Goal: Information Seeking & Learning: Learn about a topic

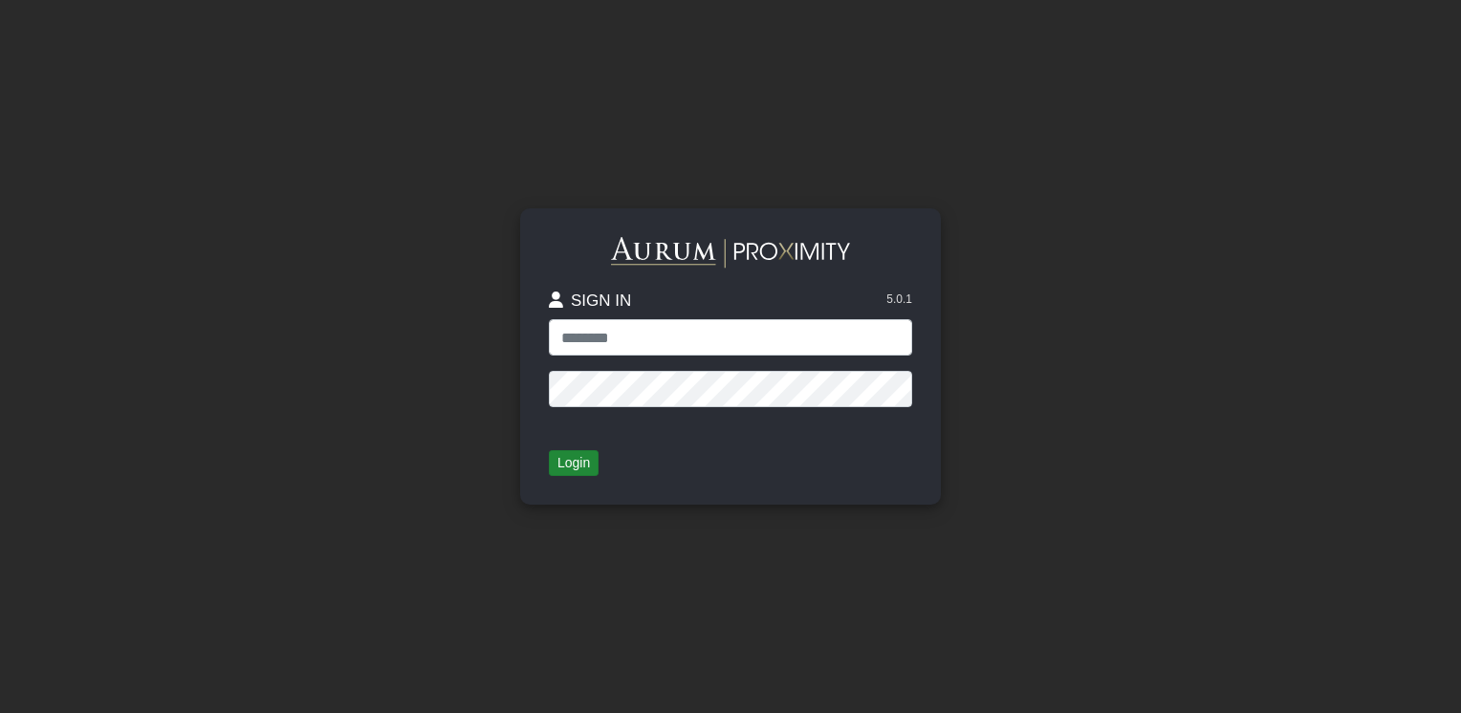
type input "**********"
click at [578, 459] on button "Login" at bounding box center [574, 463] width 50 height 27
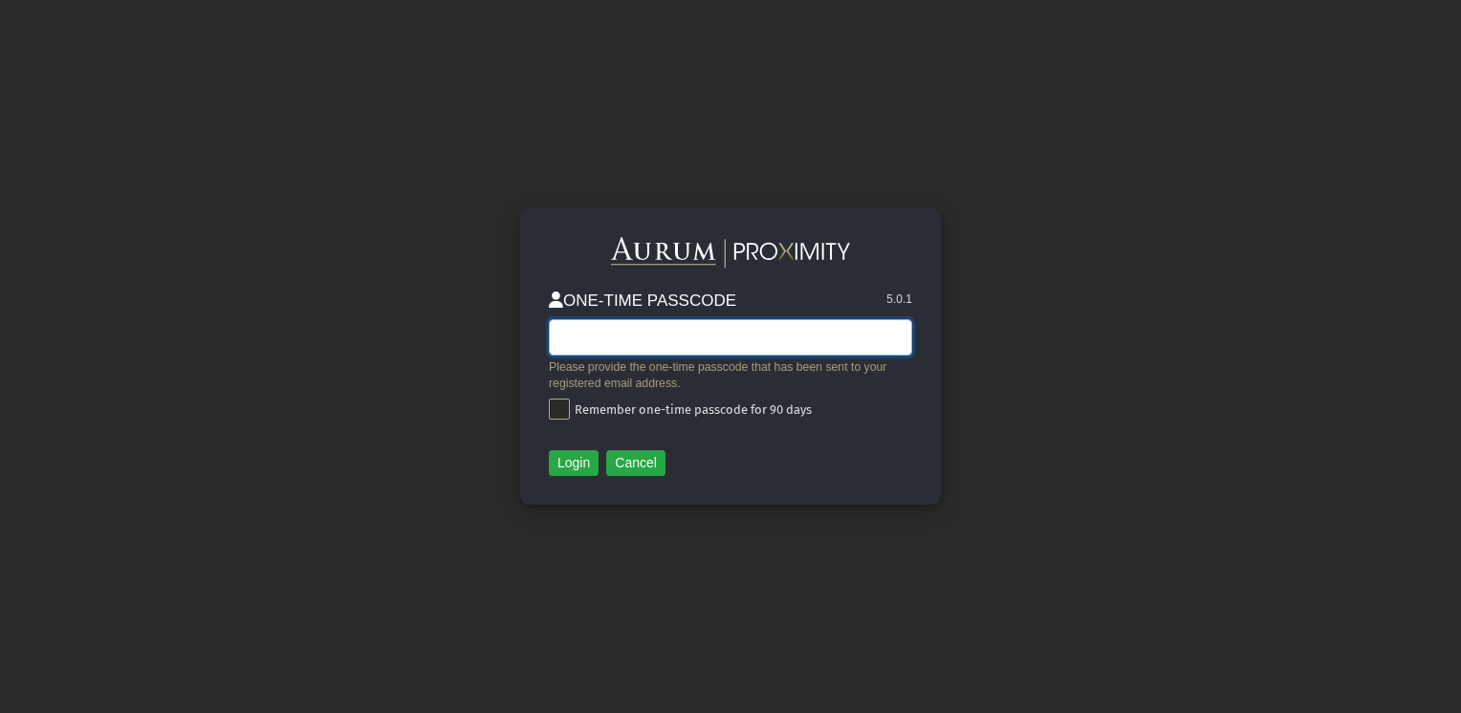
paste input "******"
type input "******"
click at [582, 477] on div "ONE-TIME PASSCODE 5.0.1 ****** Please provide the one-time passcode that has be…" at bounding box center [730, 356] width 421 height 296
click at [578, 468] on button "Login" at bounding box center [574, 463] width 50 height 27
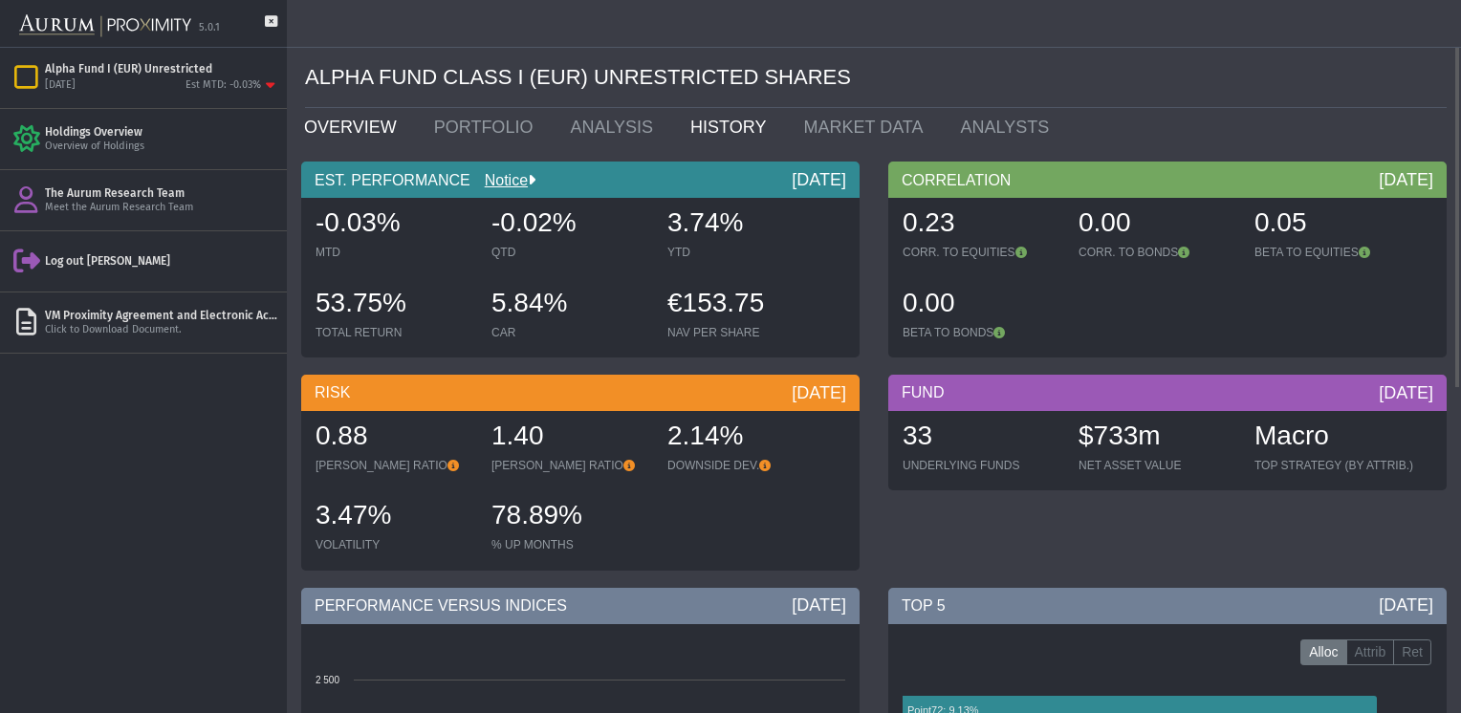
click at [706, 140] on link "HISTORY" at bounding box center [732, 127] width 113 height 38
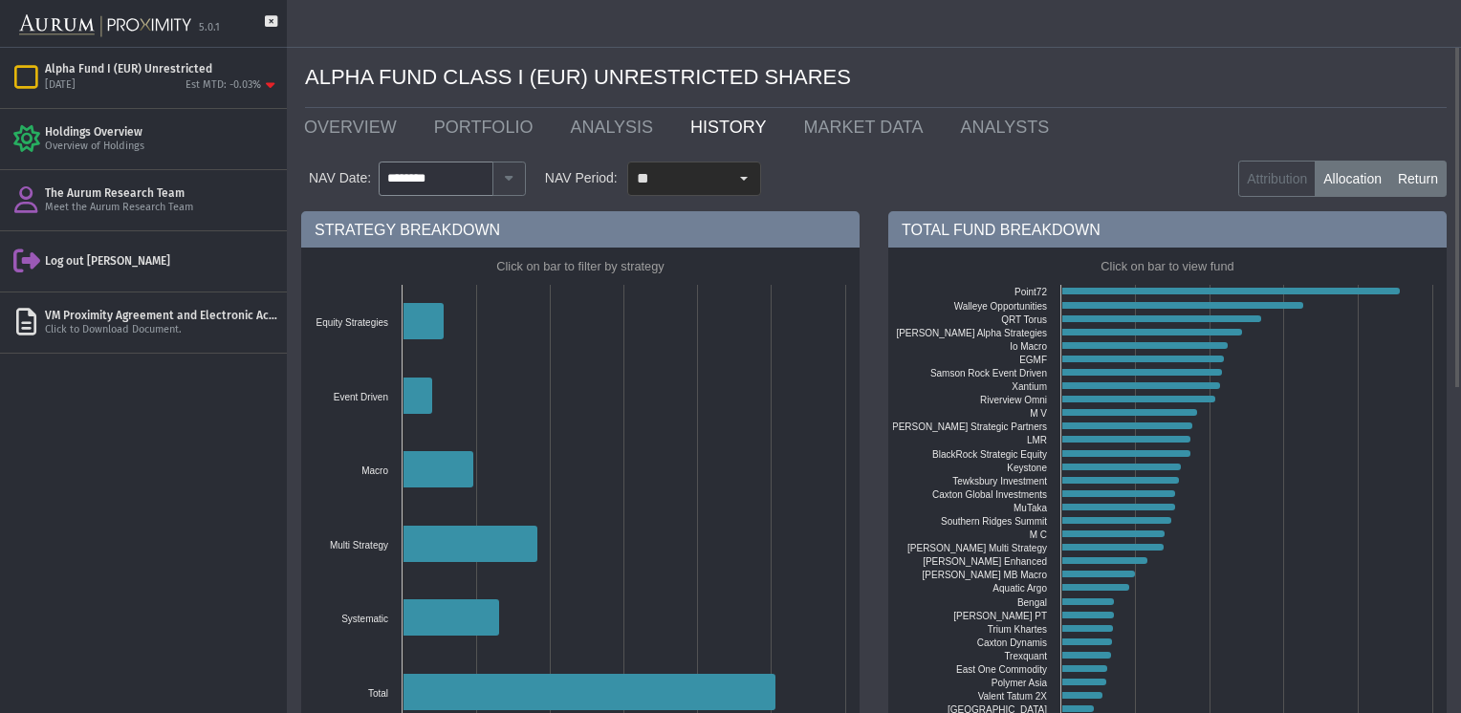
click at [1407, 184] on label "Return" at bounding box center [1417, 179] width 57 height 36
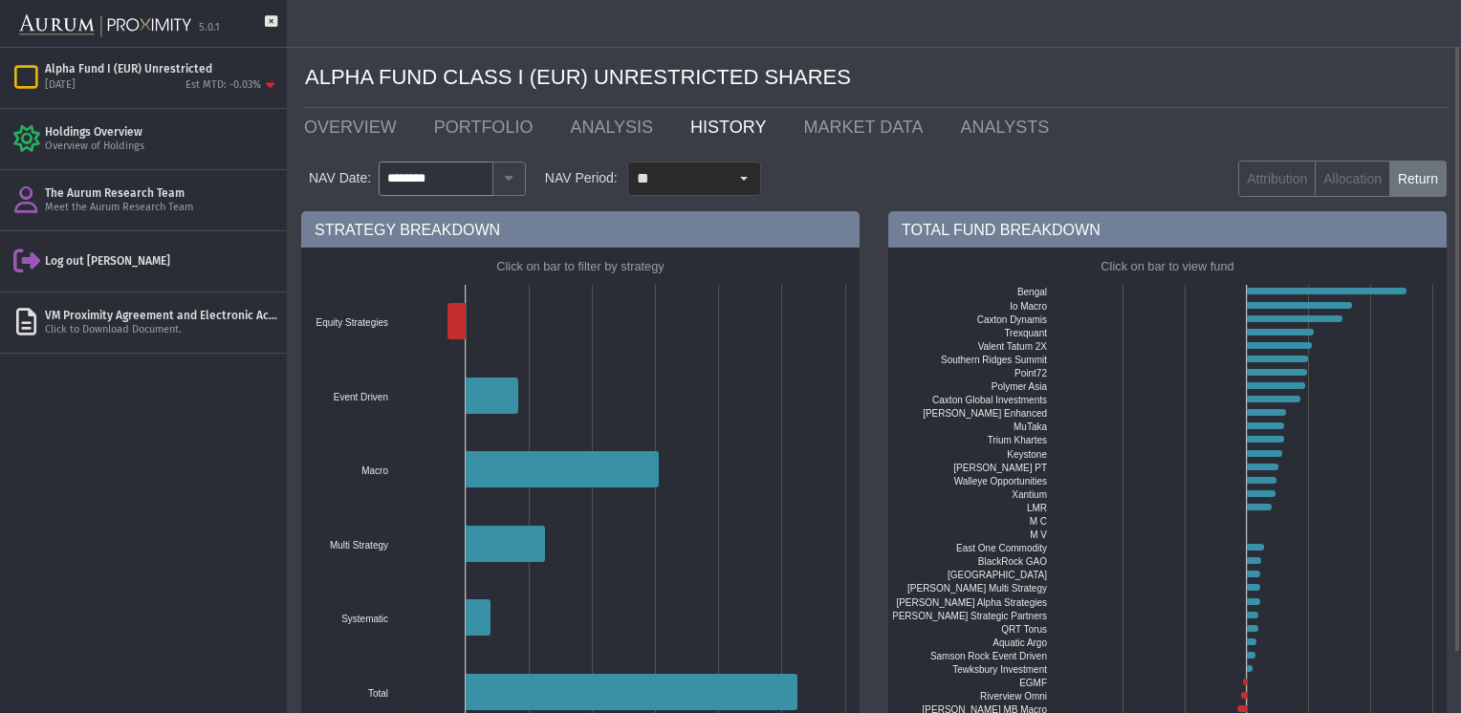
click at [792, 197] on form "NAV Date: ******** NAV Period: ** Attribution Allocation Return" at bounding box center [873, 178] width 1145 height 65
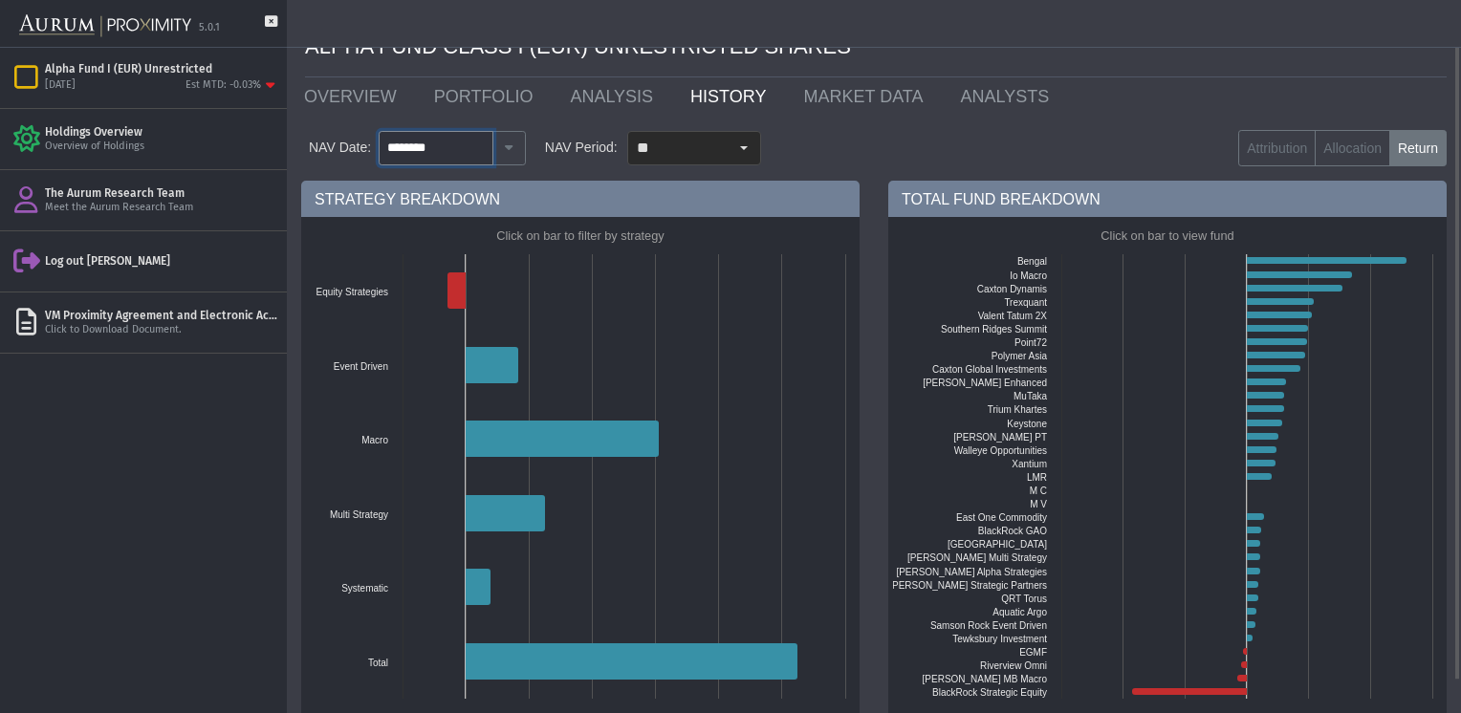
click at [458, 160] on input "********" at bounding box center [436, 148] width 115 height 34
click at [507, 152] on icon "button" at bounding box center [509, 147] width 16 height 12
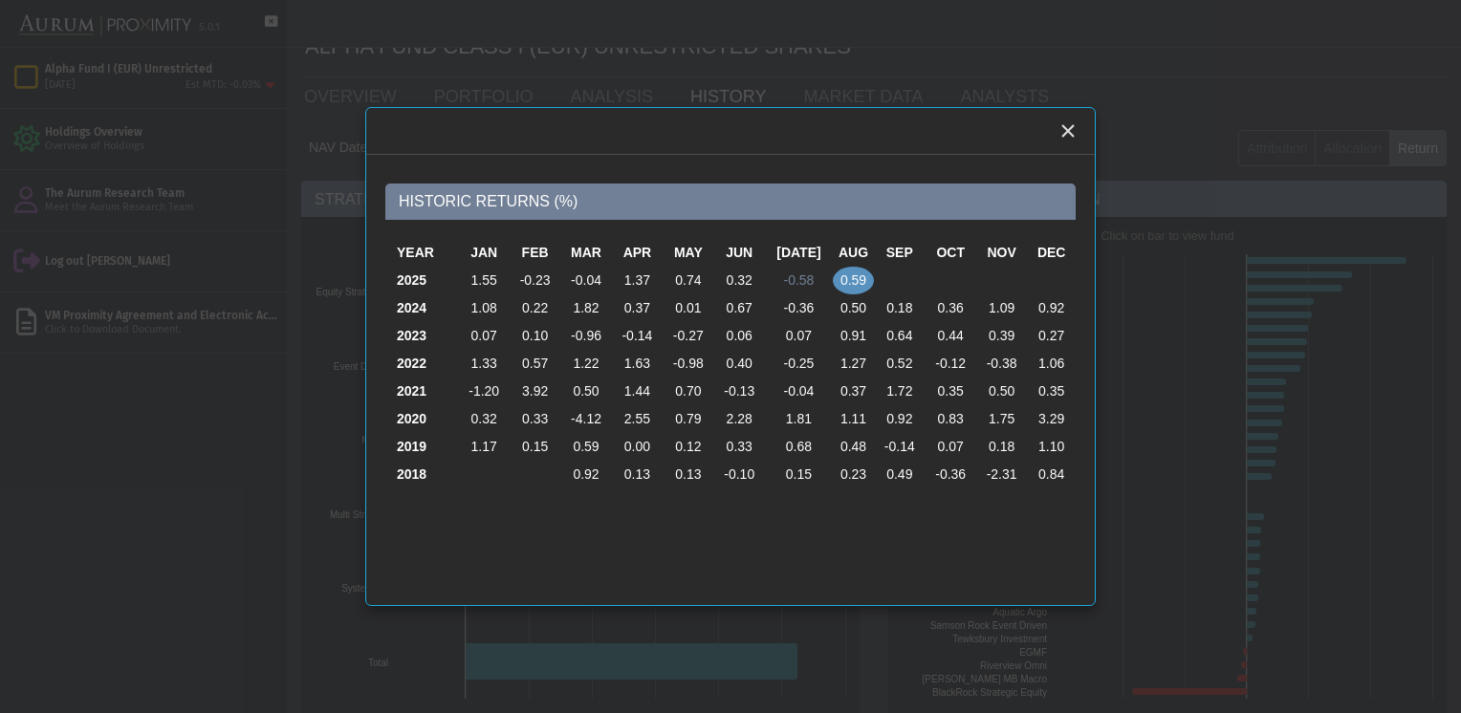
click at [806, 283] on td "-0.58" at bounding box center [799, 281] width 68 height 28
type input "********"
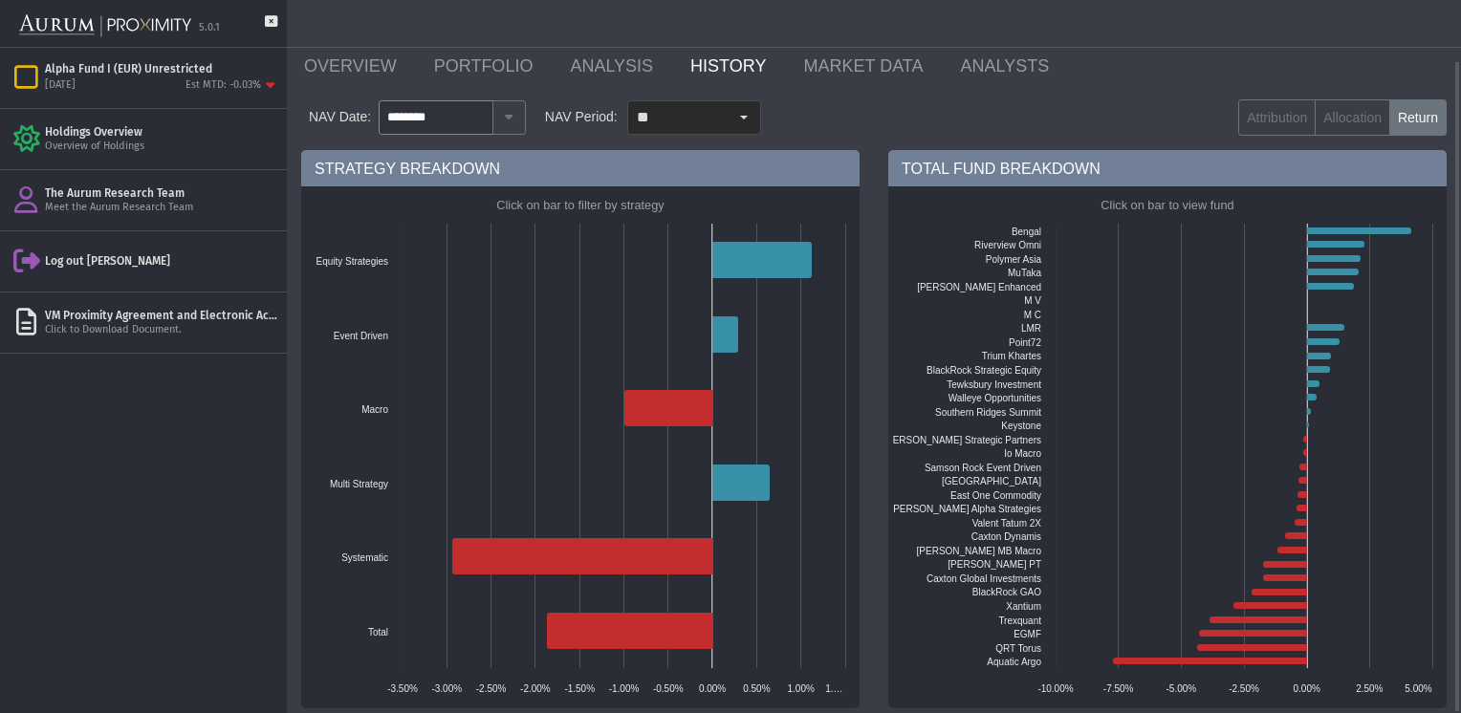
scroll to position [65, 0]
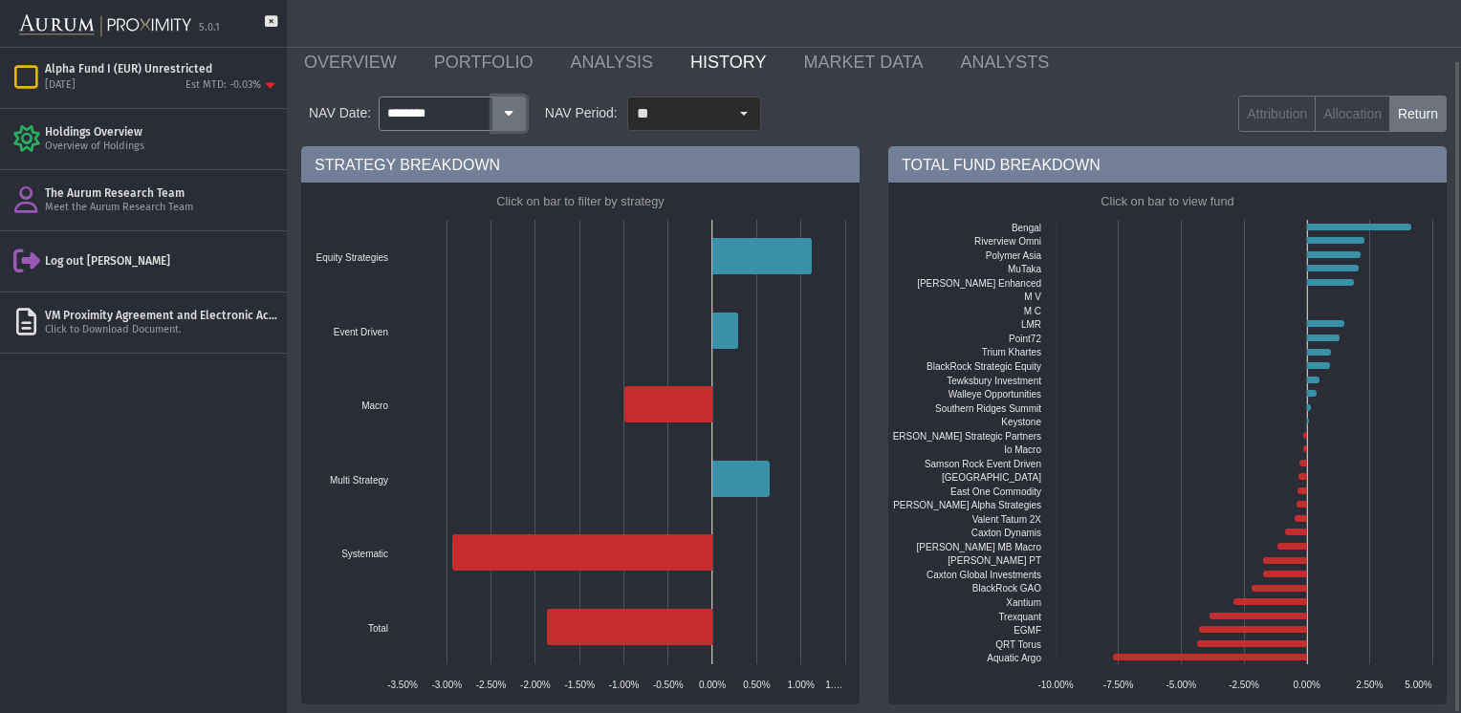
click at [501, 117] on icon "button" at bounding box center [509, 113] width 16 height 12
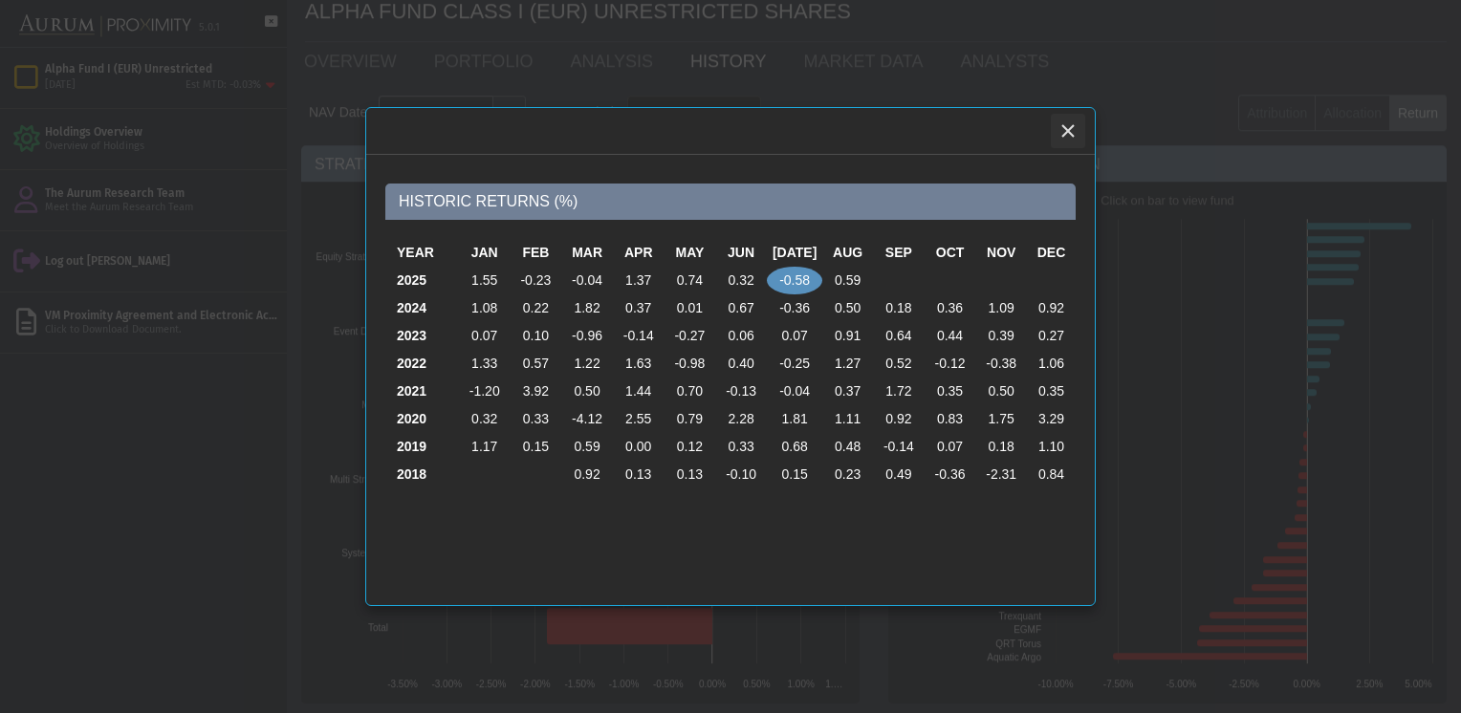
click at [1071, 139] on icon "Close" at bounding box center [1067, 130] width 17 height 17
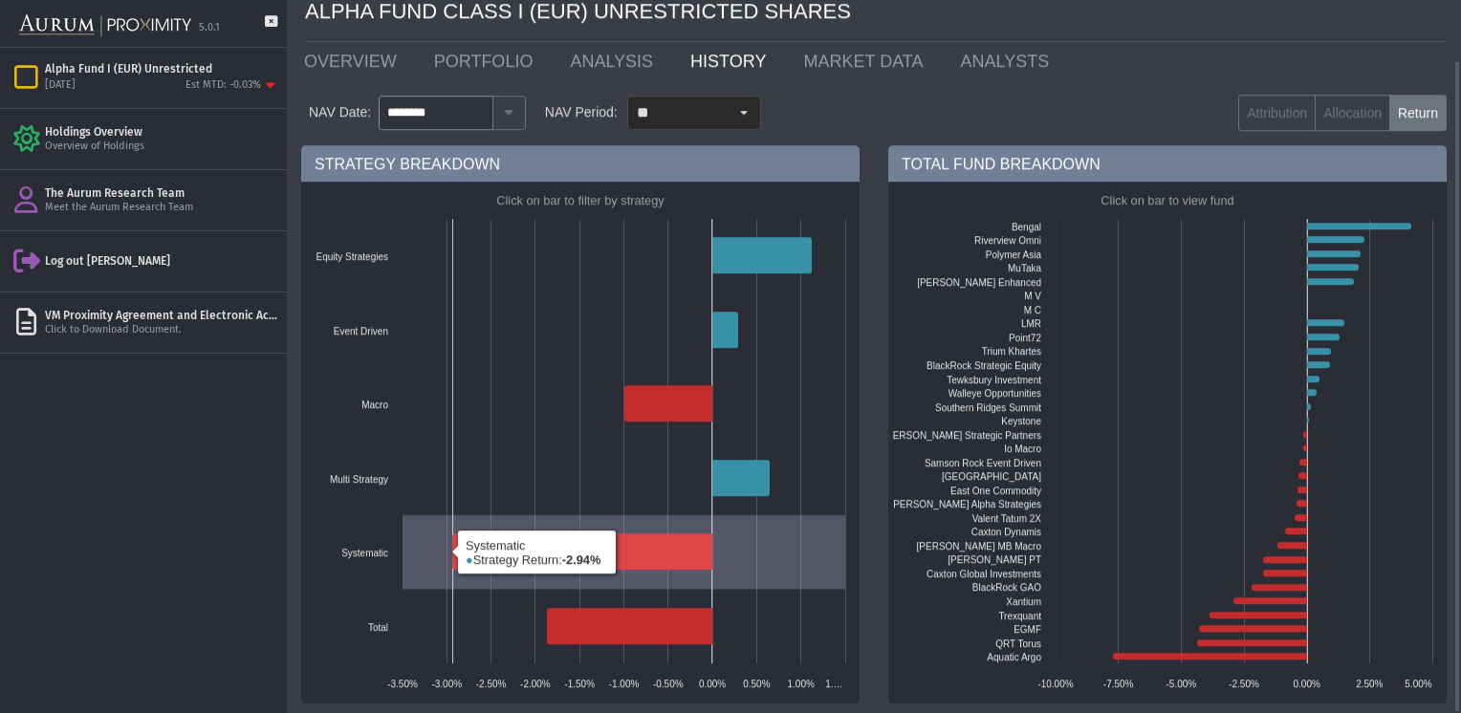
click at [520, 551] on icon at bounding box center [582, 552] width 260 height 36
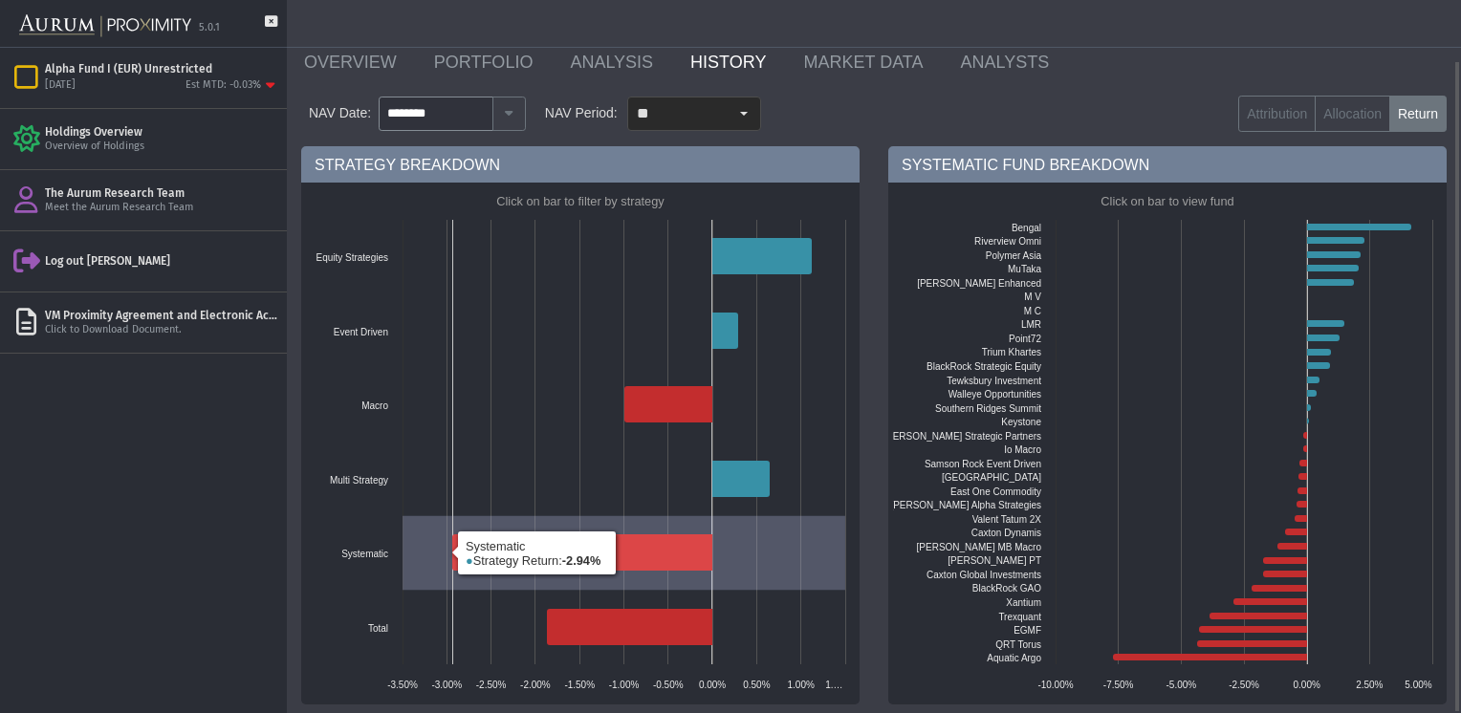
click at [665, 541] on icon at bounding box center [582, 552] width 260 height 36
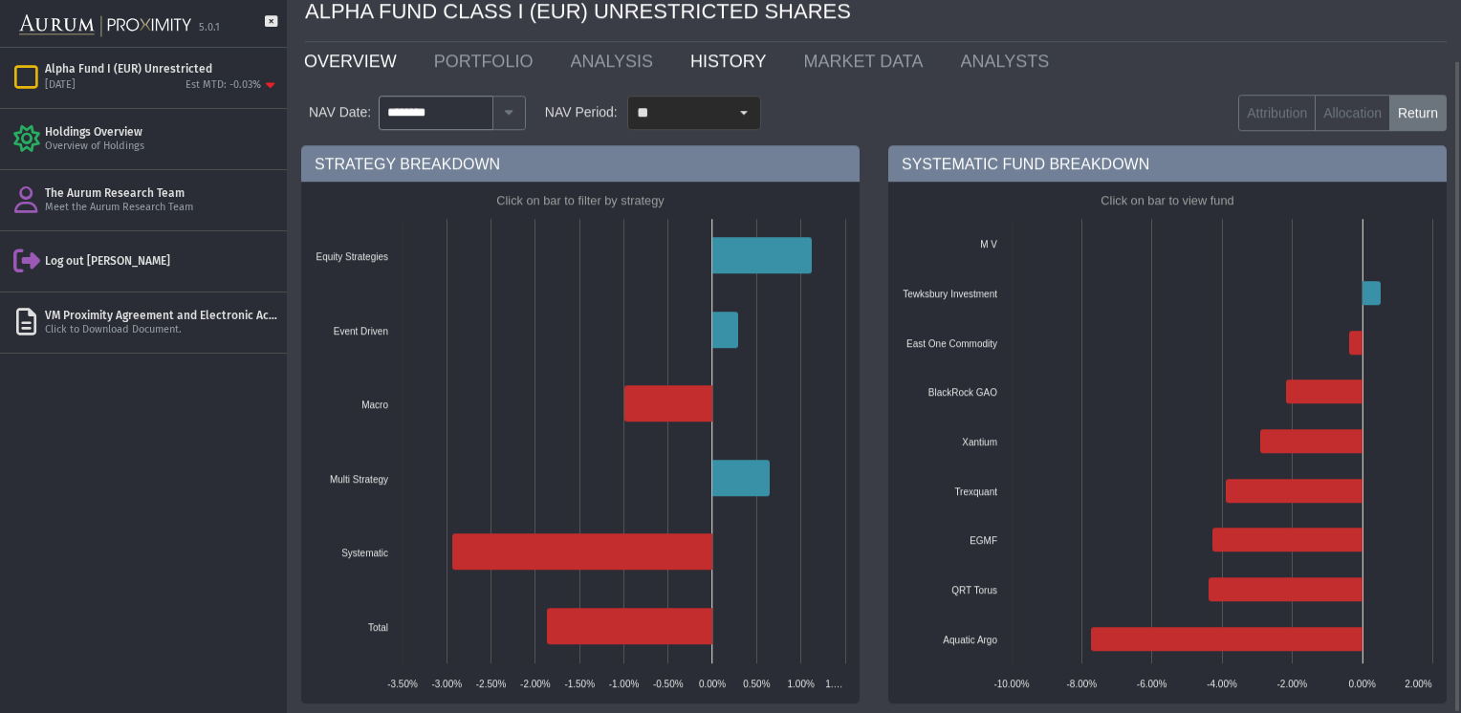
click at [350, 61] on link "OVERVIEW" at bounding box center [355, 61] width 130 height 38
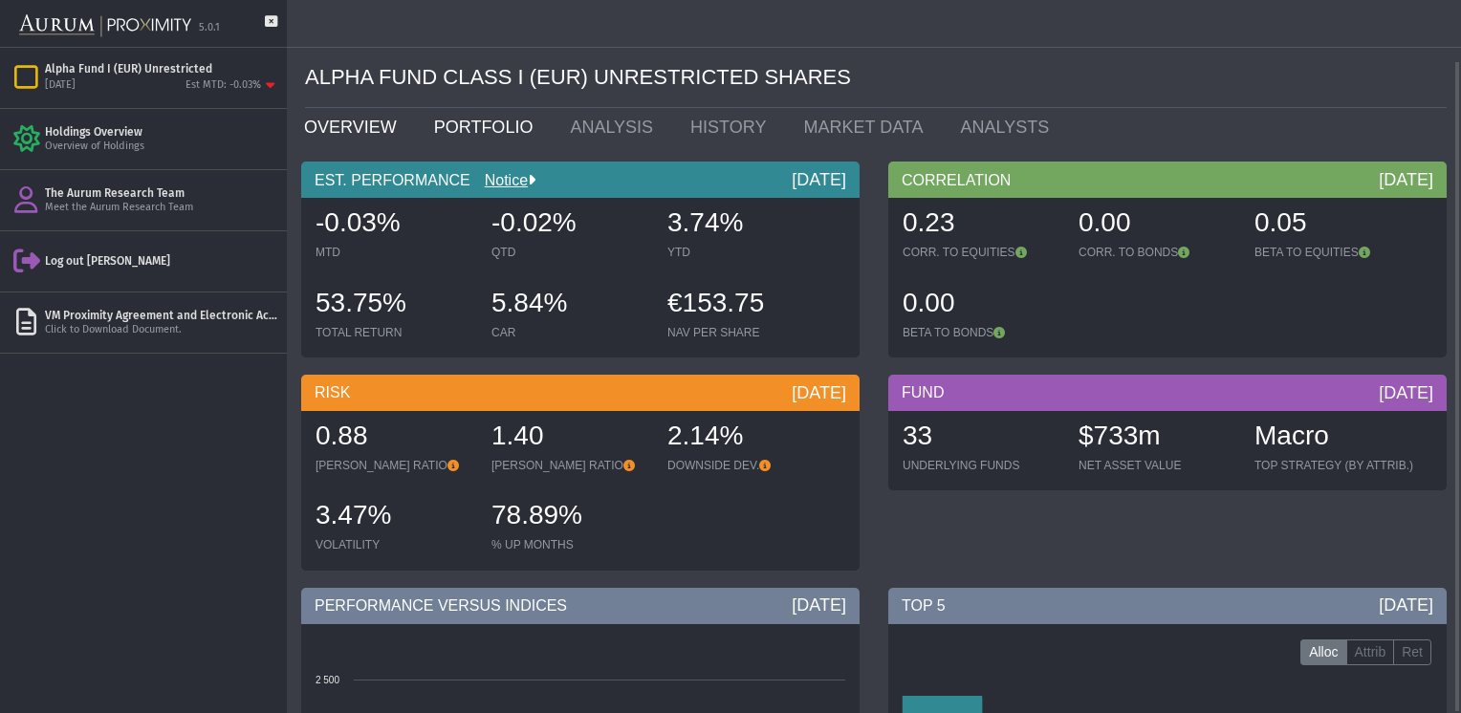
click at [475, 134] on link "PORTFOLIO" at bounding box center [488, 127] width 137 height 38
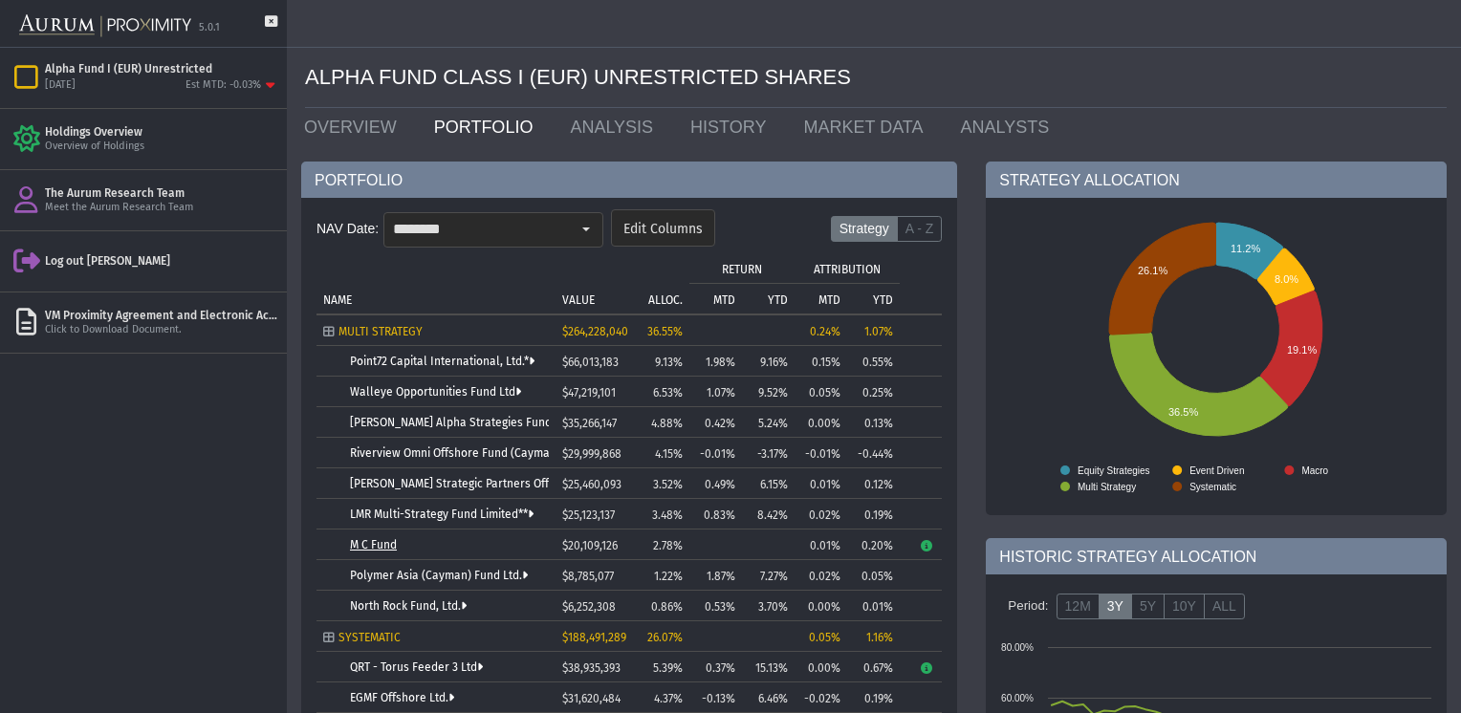
click at [366, 547] on link "M C Fund" at bounding box center [373, 544] width 47 height 13
click at [354, 543] on link "M C Fund" at bounding box center [373, 544] width 47 height 13
drag, startPoint x: 354, startPoint y: 543, endPoint x: 471, endPoint y: 550, distance: 117.8
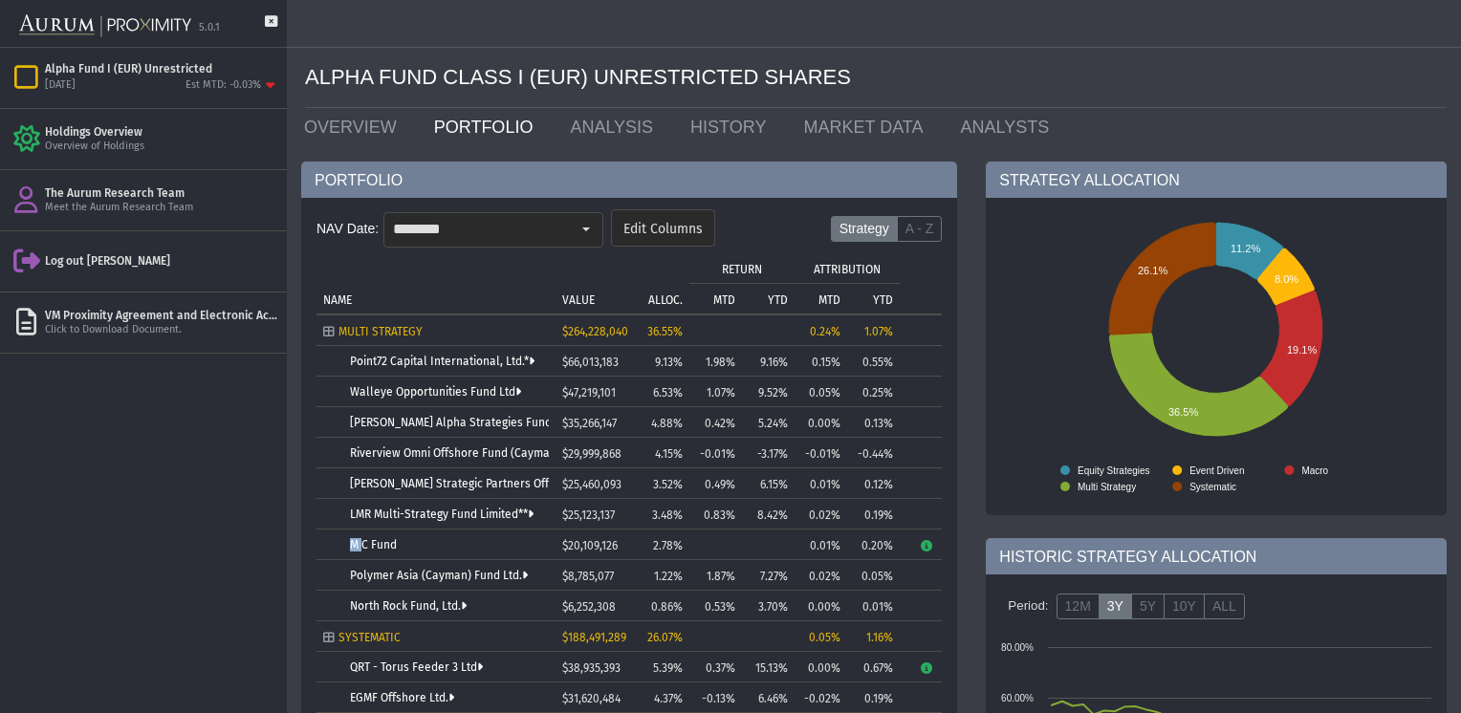
click at [471, 550] on div "M C Fund" at bounding box center [449, 544] width 199 height 13
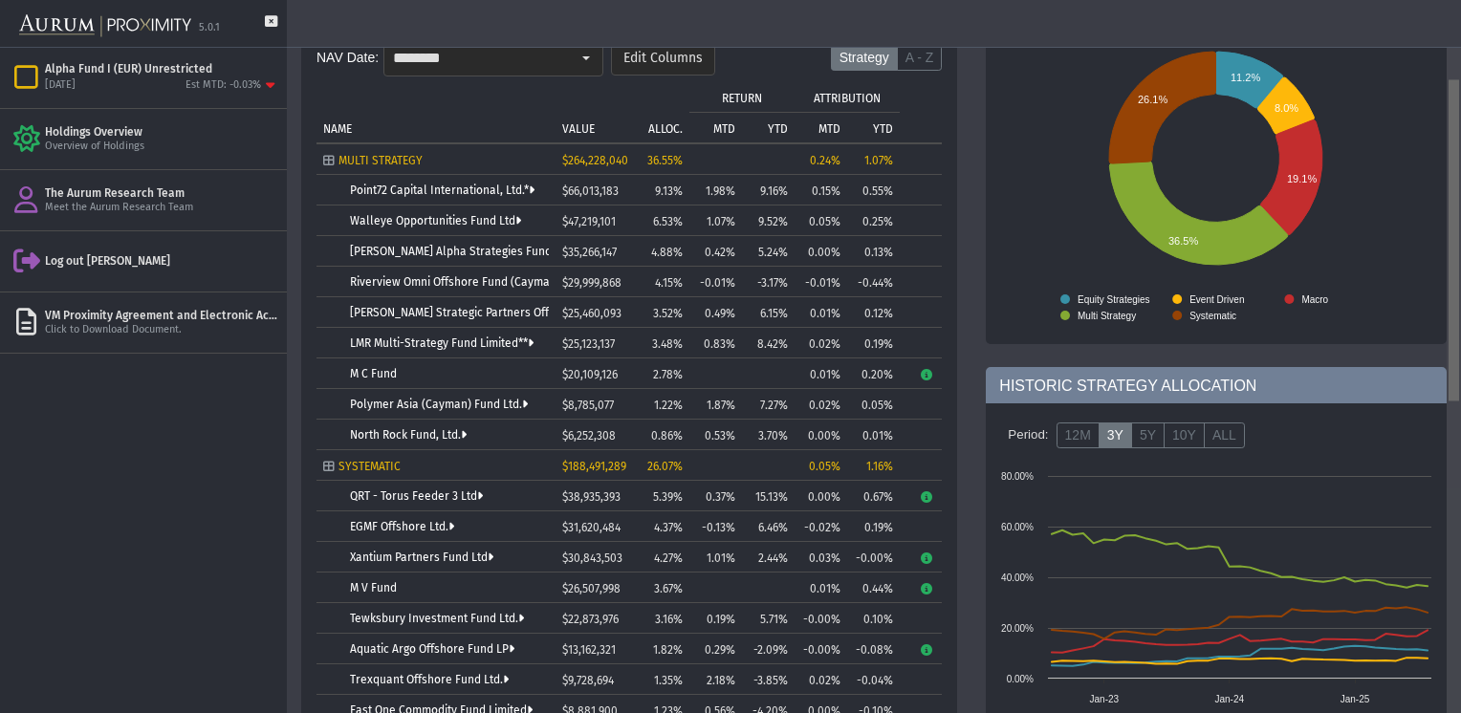
drag, startPoint x: 1454, startPoint y: 105, endPoint x: 1457, endPoint y: 193, distance: 88.0
click at [1457, 193] on body "5.0.1 Pull down to refresh... Release to refresh... Refreshing... Alpha Fund I …" at bounding box center [730, 356] width 1461 height 713
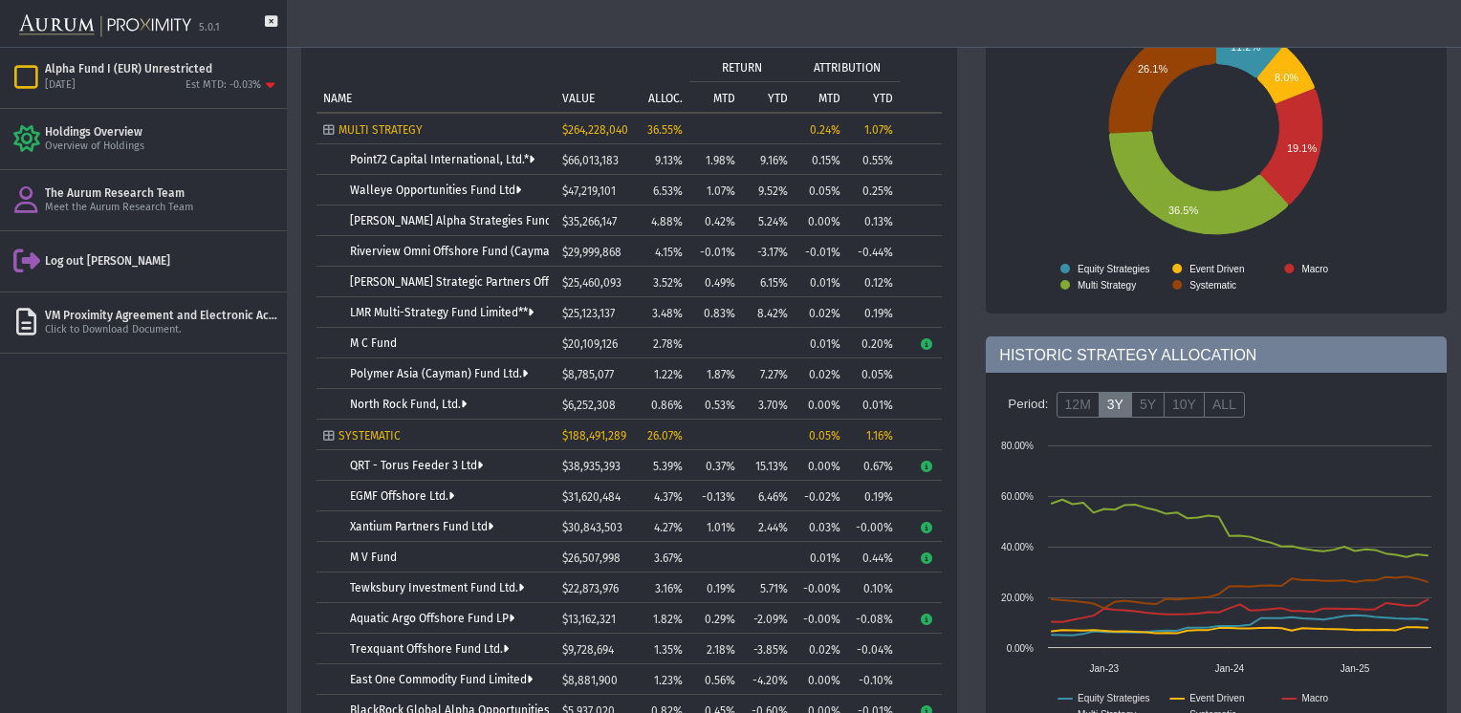
scroll to position [232, 0]
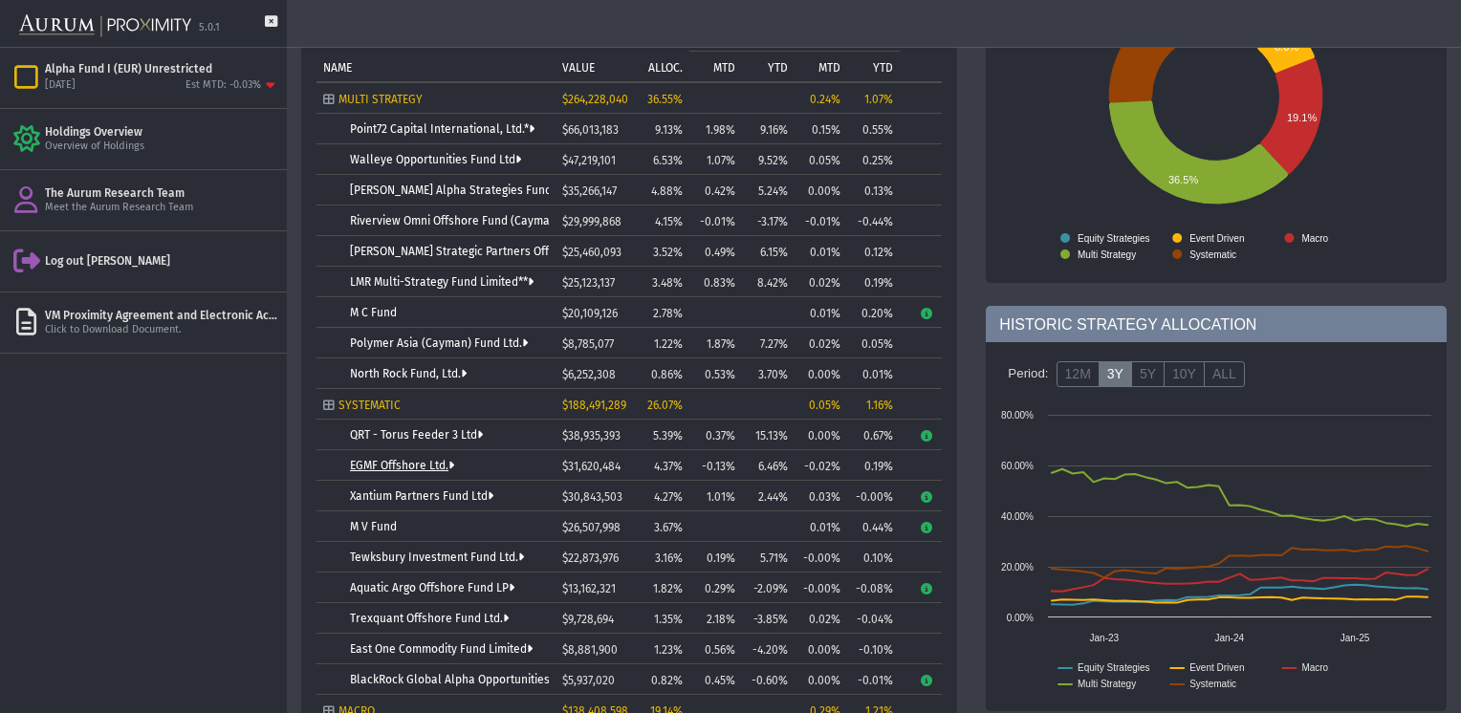
click at [394, 463] on link "EGMF Offshore Ltd." at bounding box center [402, 465] width 104 height 13
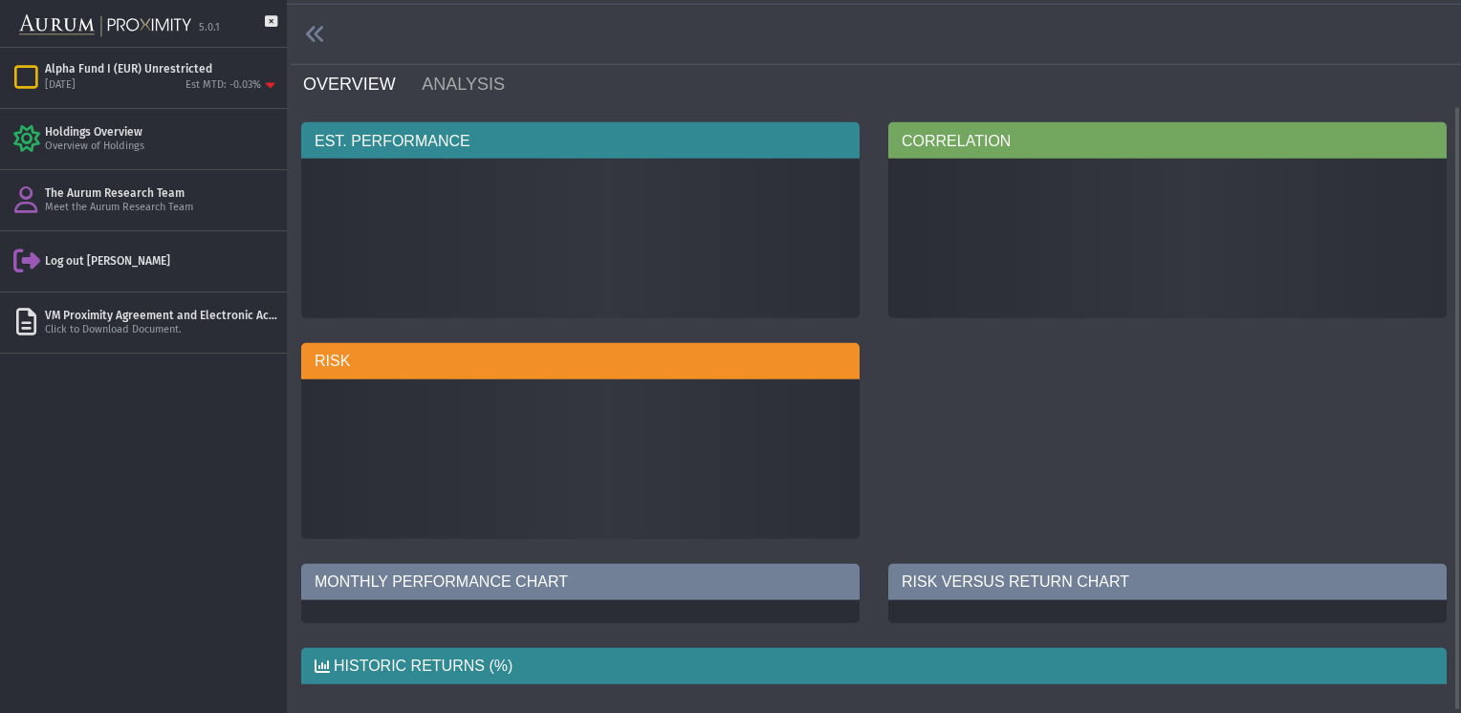
scroll to position [42, 0]
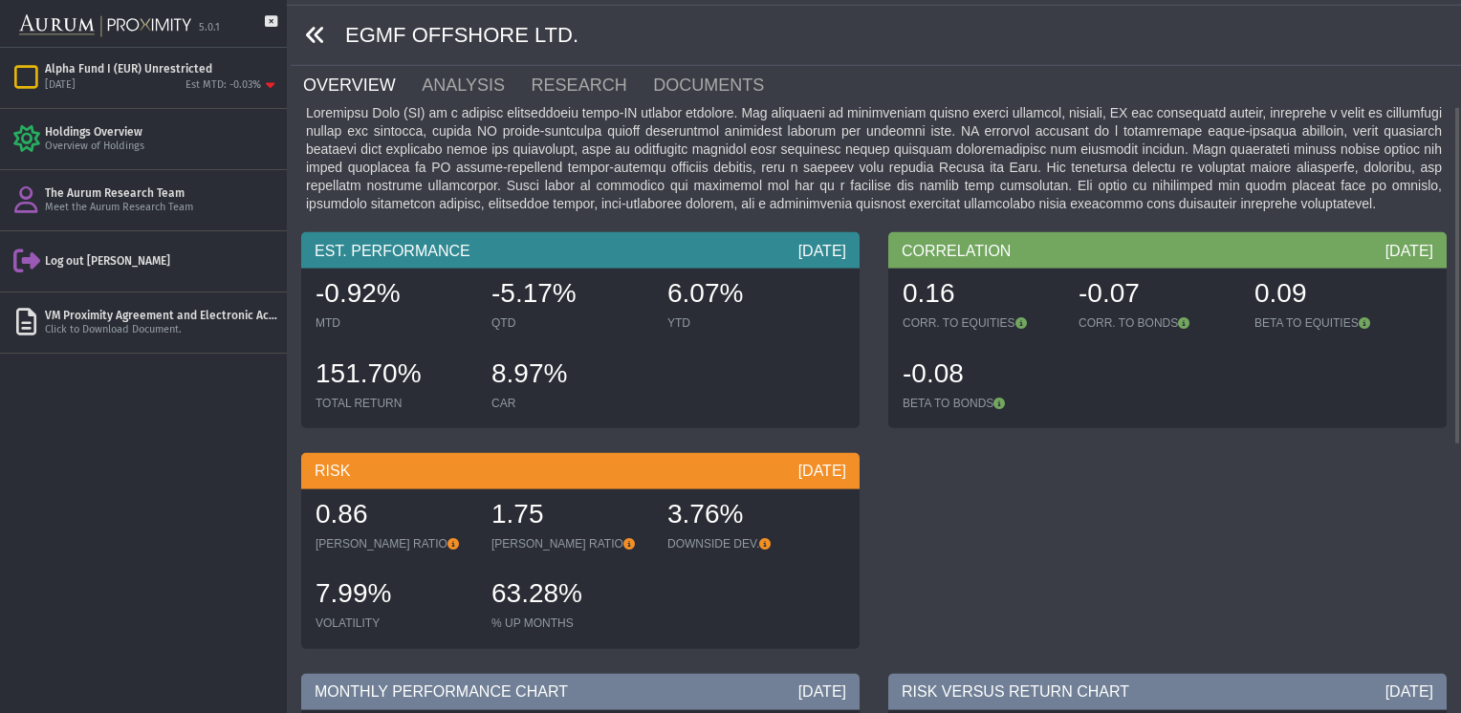
click at [311, 33] on icon at bounding box center [315, 34] width 21 height 21
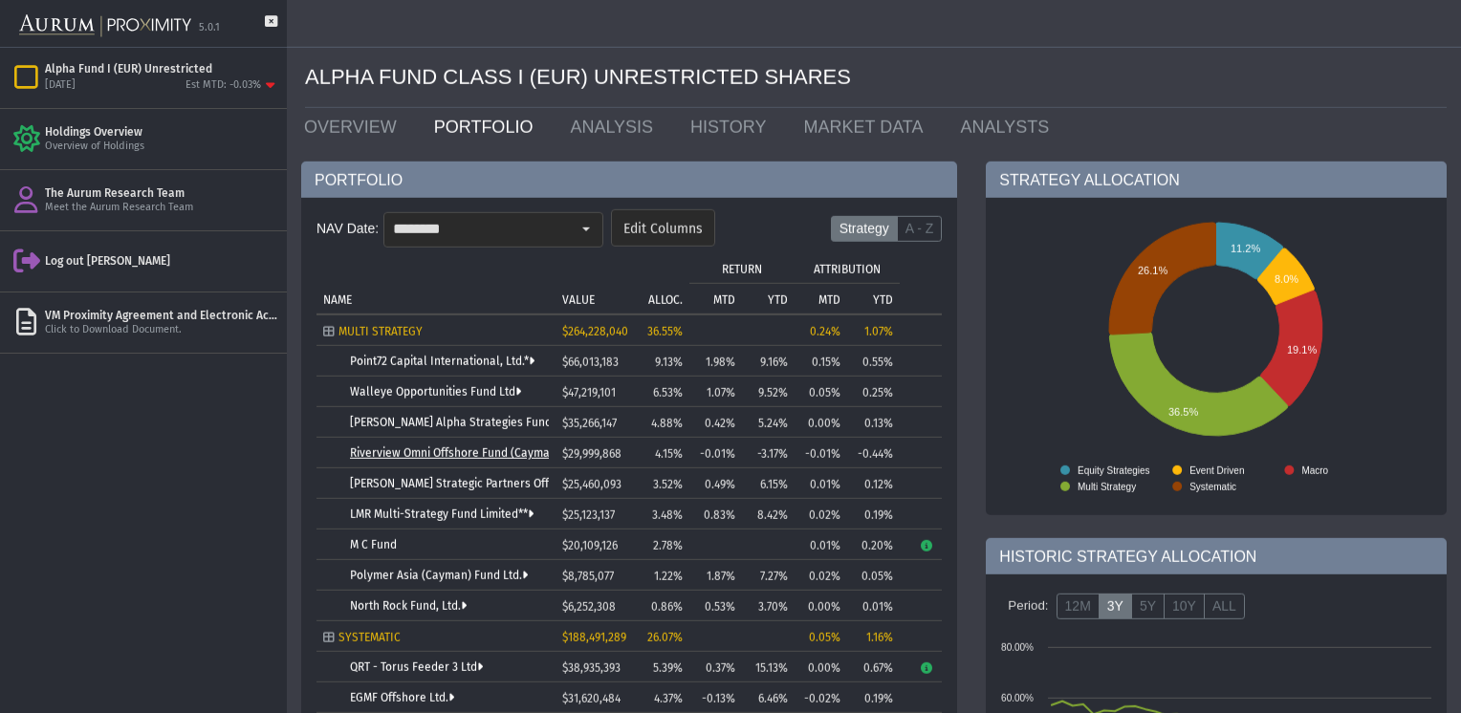
click at [462, 457] on link "Riverview Omni Offshore Fund (Cayman) Ltd." at bounding box center [469, 452] width 238 height 13
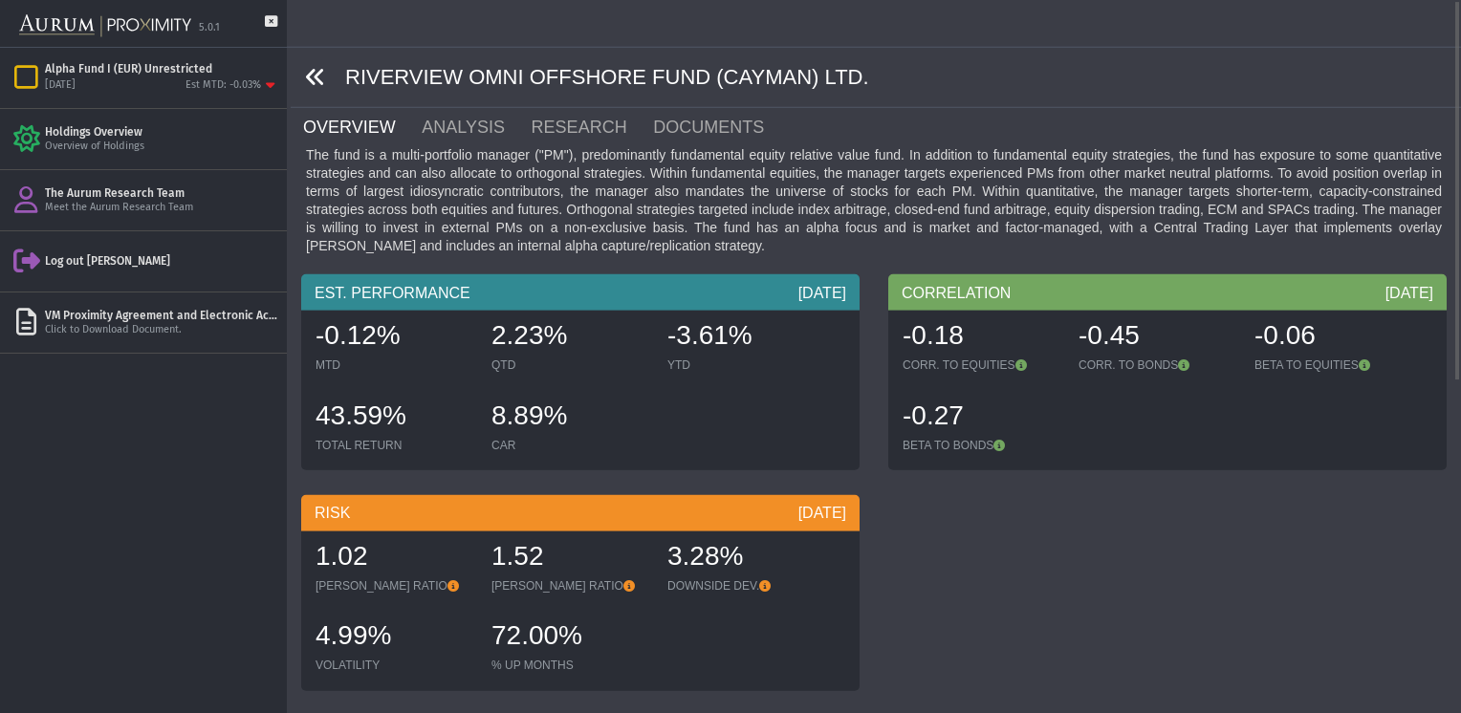
click at [315, 77] on icon at bounding box center [315, 76] width 21 height 21
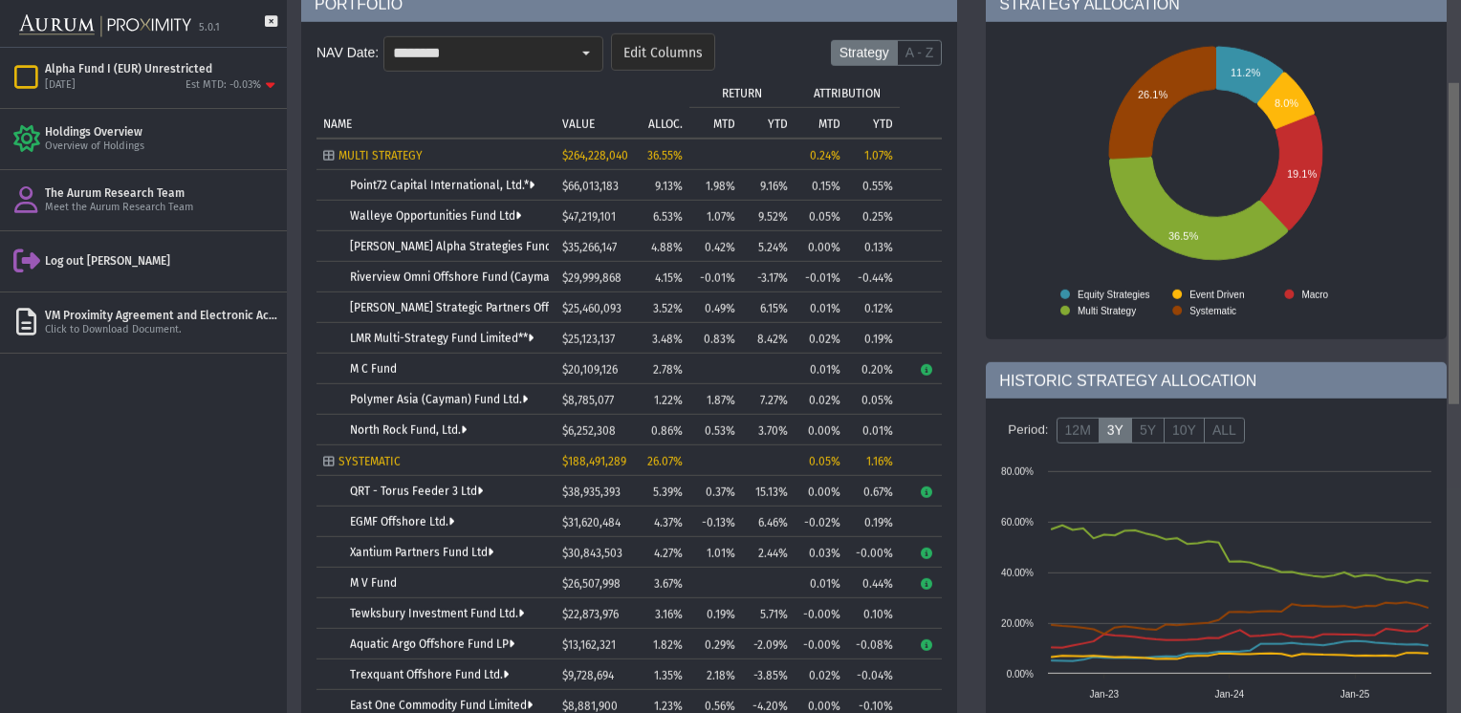
scroll to position [180, 0]
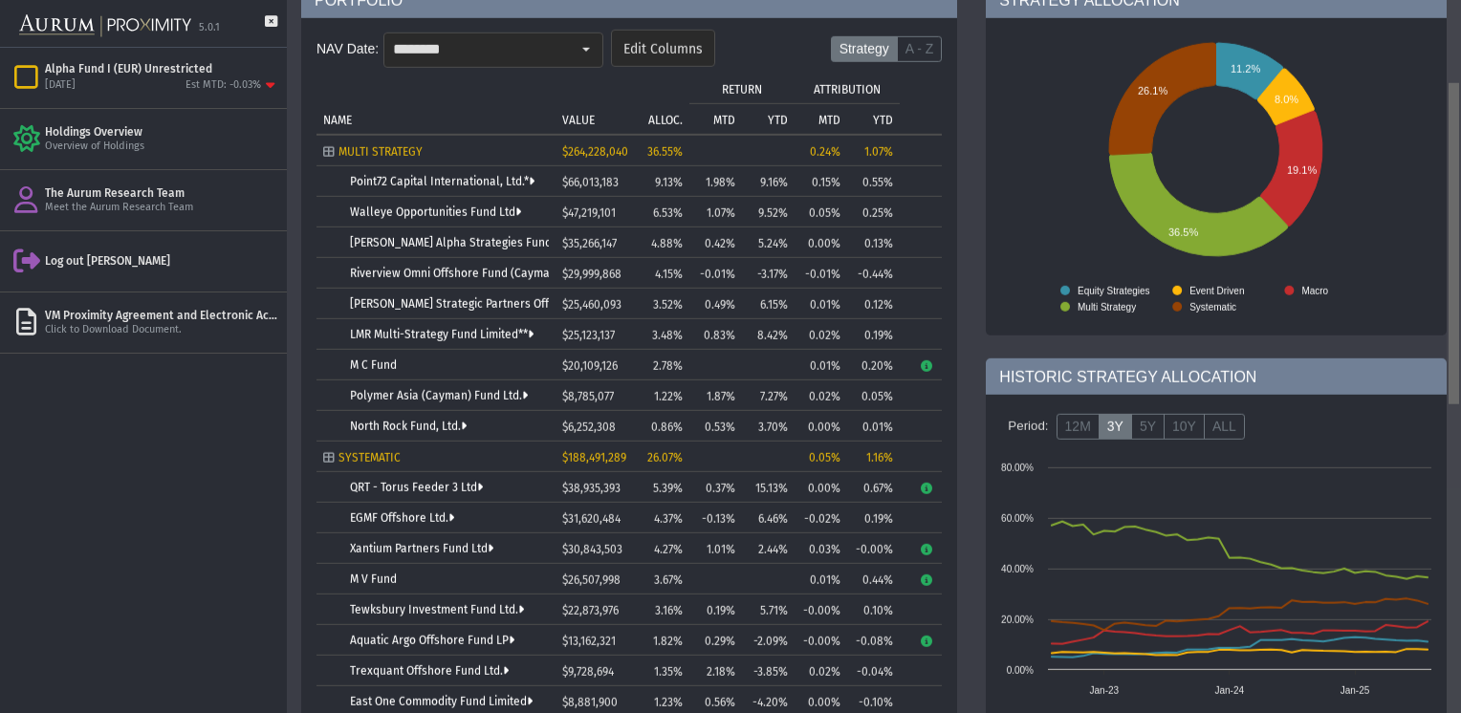
drag, startPoint x: 1451, startPoint y: 254, endPoint x: 1446, endPoint y: 346, distance: 91.9
click at [1446, 346] on body "5.0.1 Pull down to refresh... Release to refresh... Refreshing... Alpha Fund I …" at bounding box center [730, 356] width 1461 height 713
click at [769, 584] on td "Tree list with 38 rows and 10 columns. Press Ctrl + right arrow to expand the f…" at bounding box center [768, 579] width 53 height 31
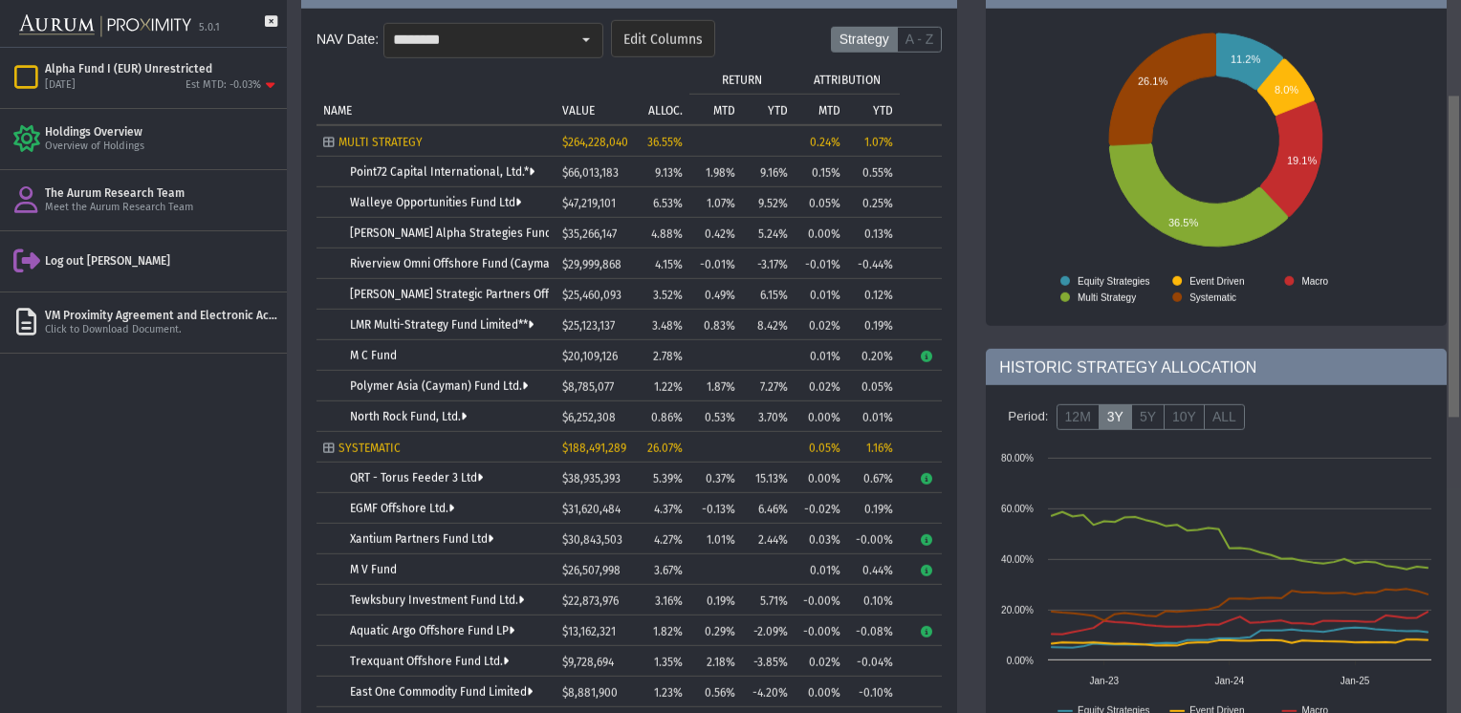
scroll to position [212, 0]
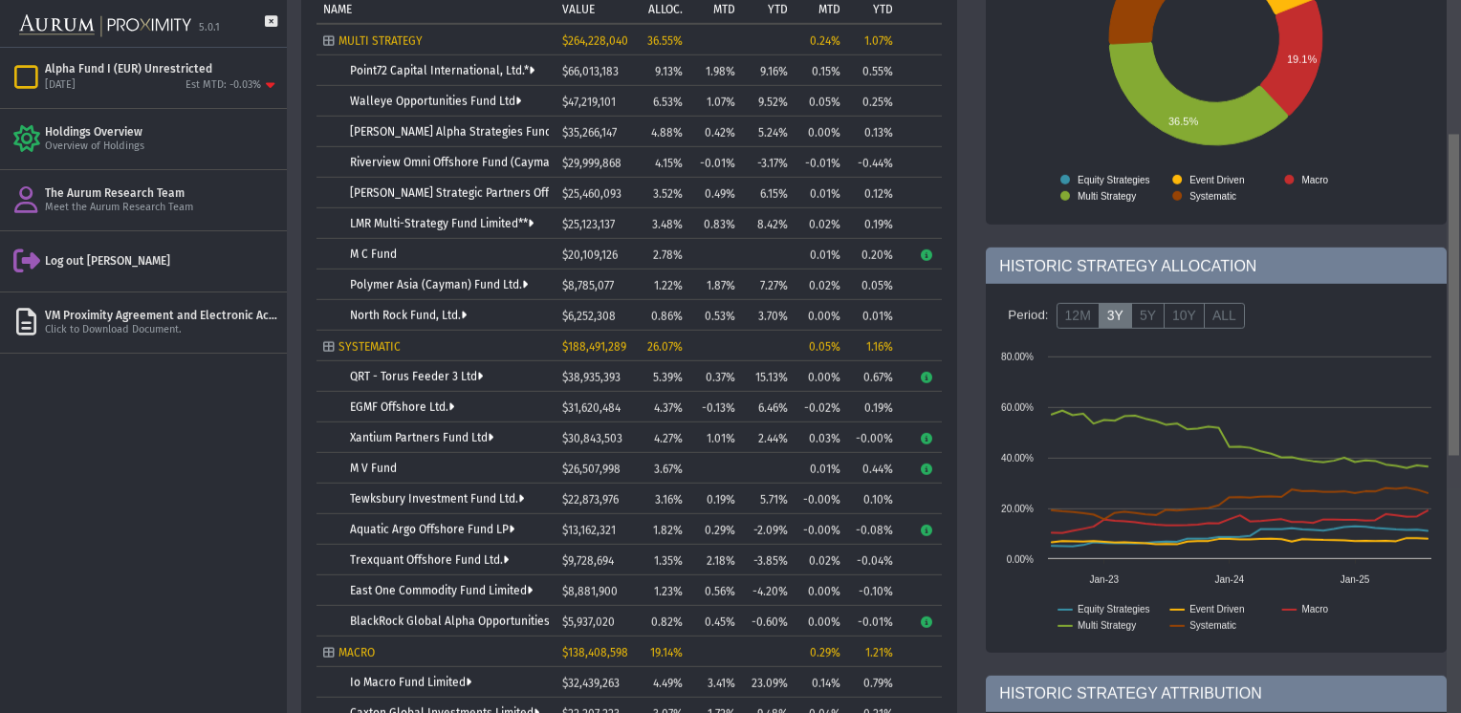
drag, startPoint x: 1450, startPoint y: 290, endPoint x: 1459, endPoint y: 356, distance: 66.5
click at [1459, 356] on body "5.0.1 Pull down to refresh... Release to refresh... Refreshing... Alpha Fund I …" at bounding box center [730, 356] width 1461 height 713
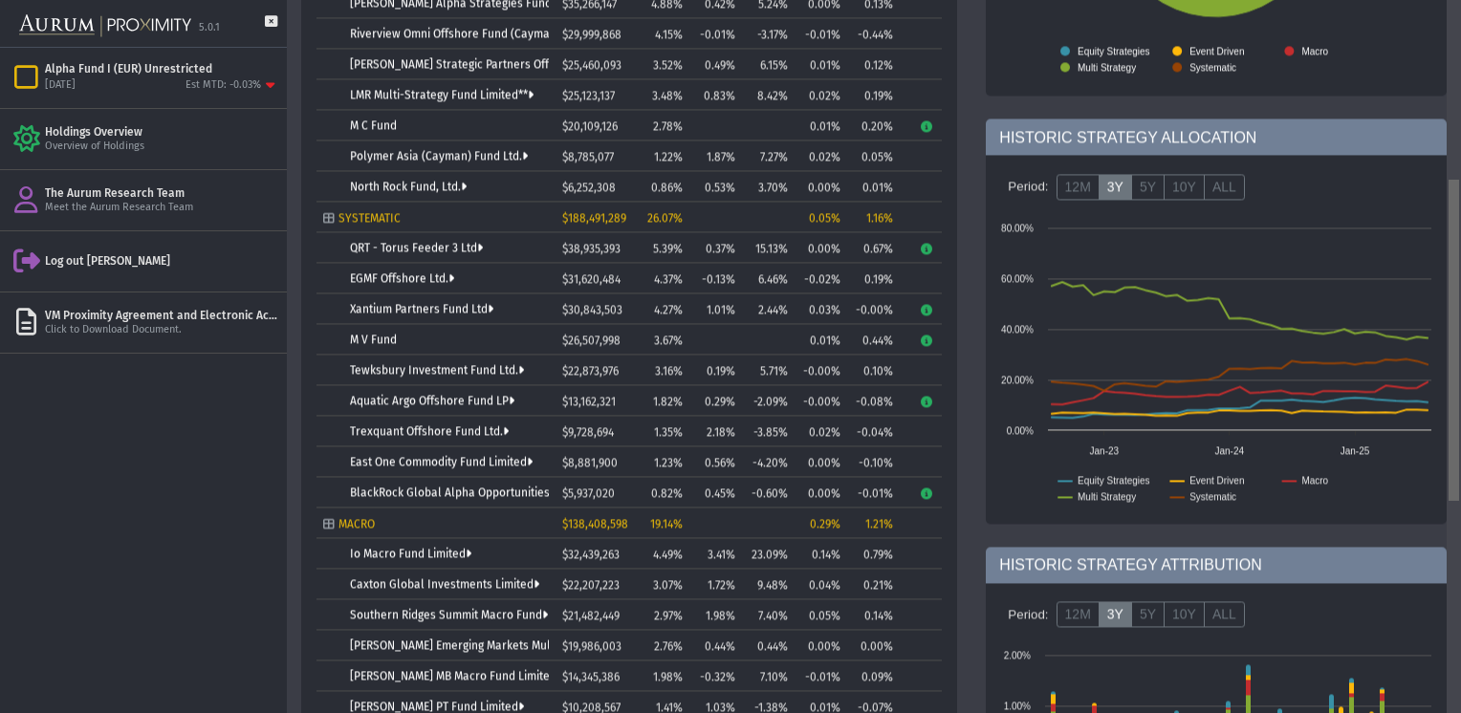
scroll to position [432, 0]
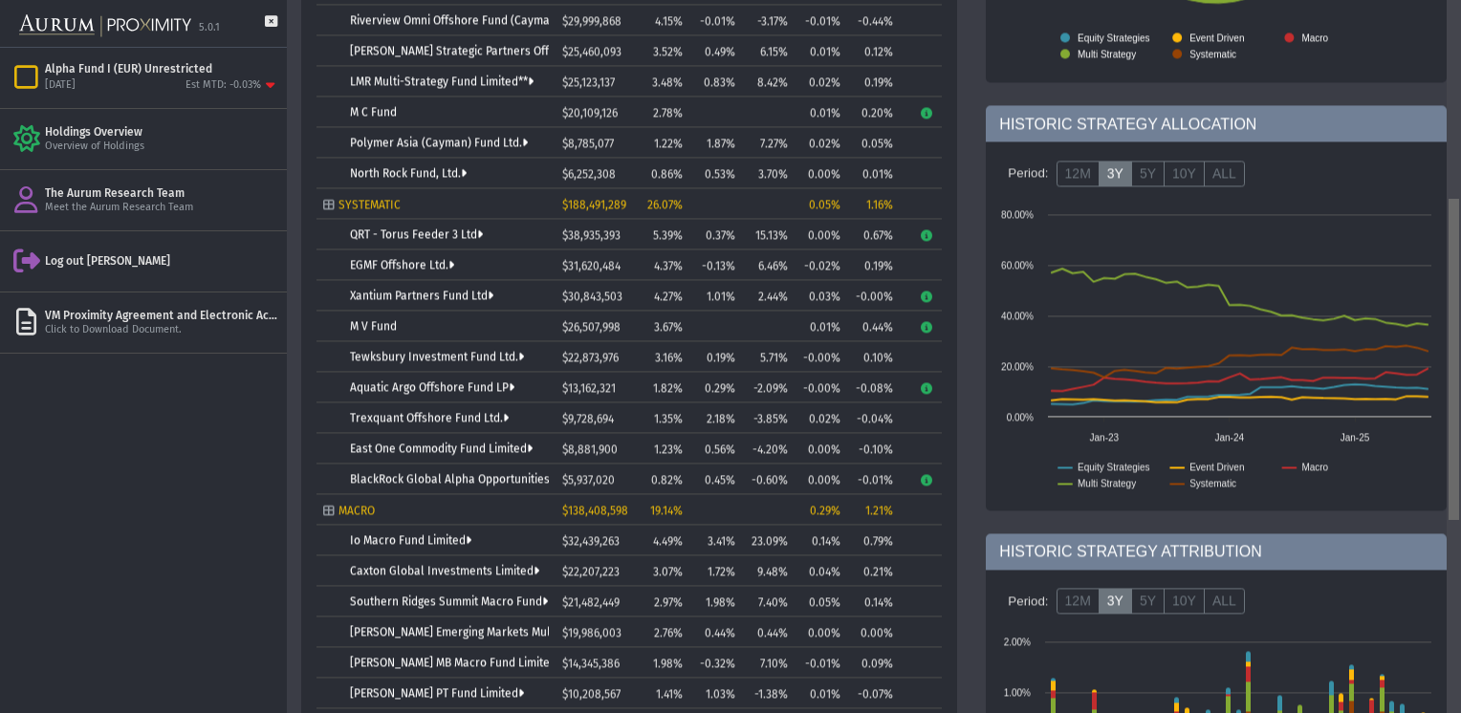
drag, startPoint x: 1451, startPoint y: 307, endPoint x: 1454, endPoint y: 380, distance: 73.7
click at [1454, 380] on body "5.0.1 Pull down to refresh... Release to refresh... Refreshing... Alpha Fund I …" at bounding box center [730, 356] width 1461 height 713
click at [242, 573] on div "Pull down to refresh... Release to refresh... Refreshing... Alpha Fund I (EUR) …" at bounding box center [143, 380] width 287 height 665
click at [426, 480] on link "BlackRock Global Alpha Opportunities Fund Ltd." at bounding box center [478, 479] width 256 height 13
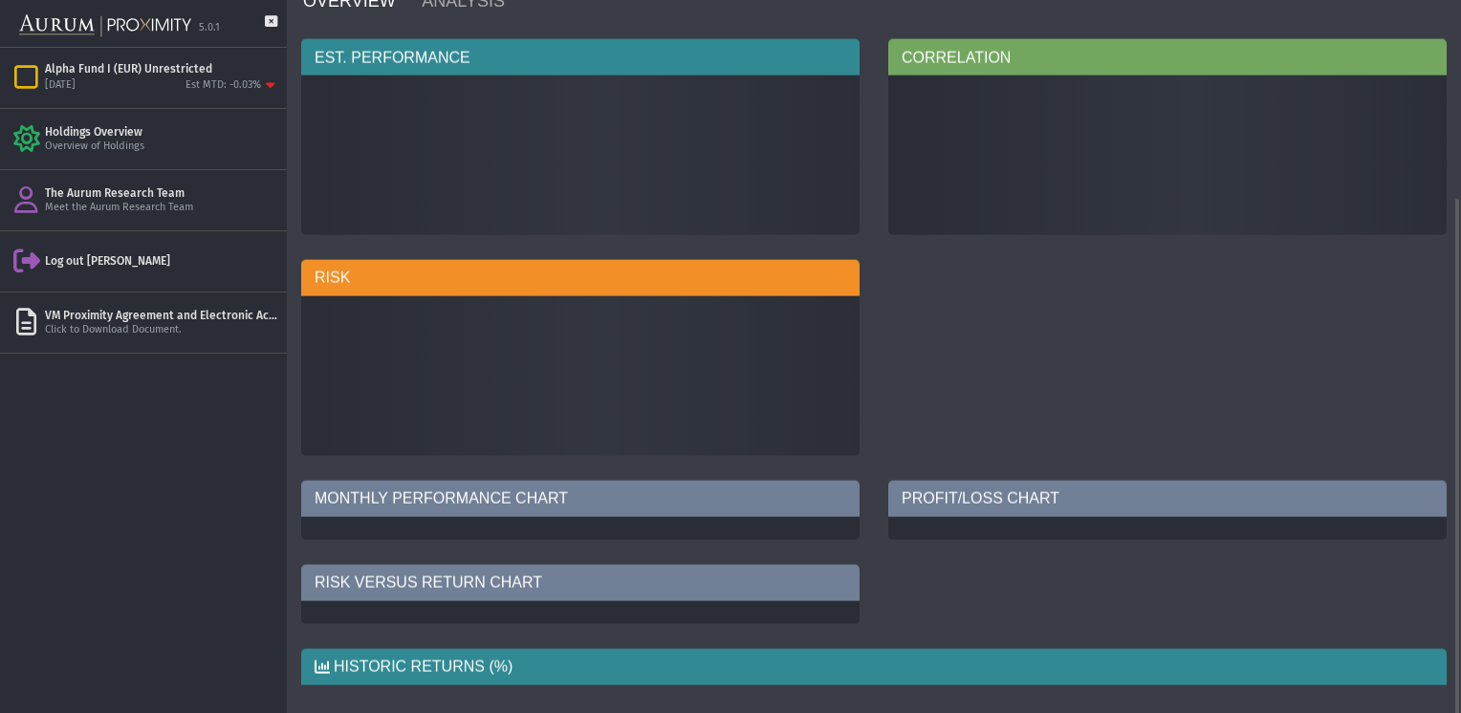
scroll to position [42, 0]
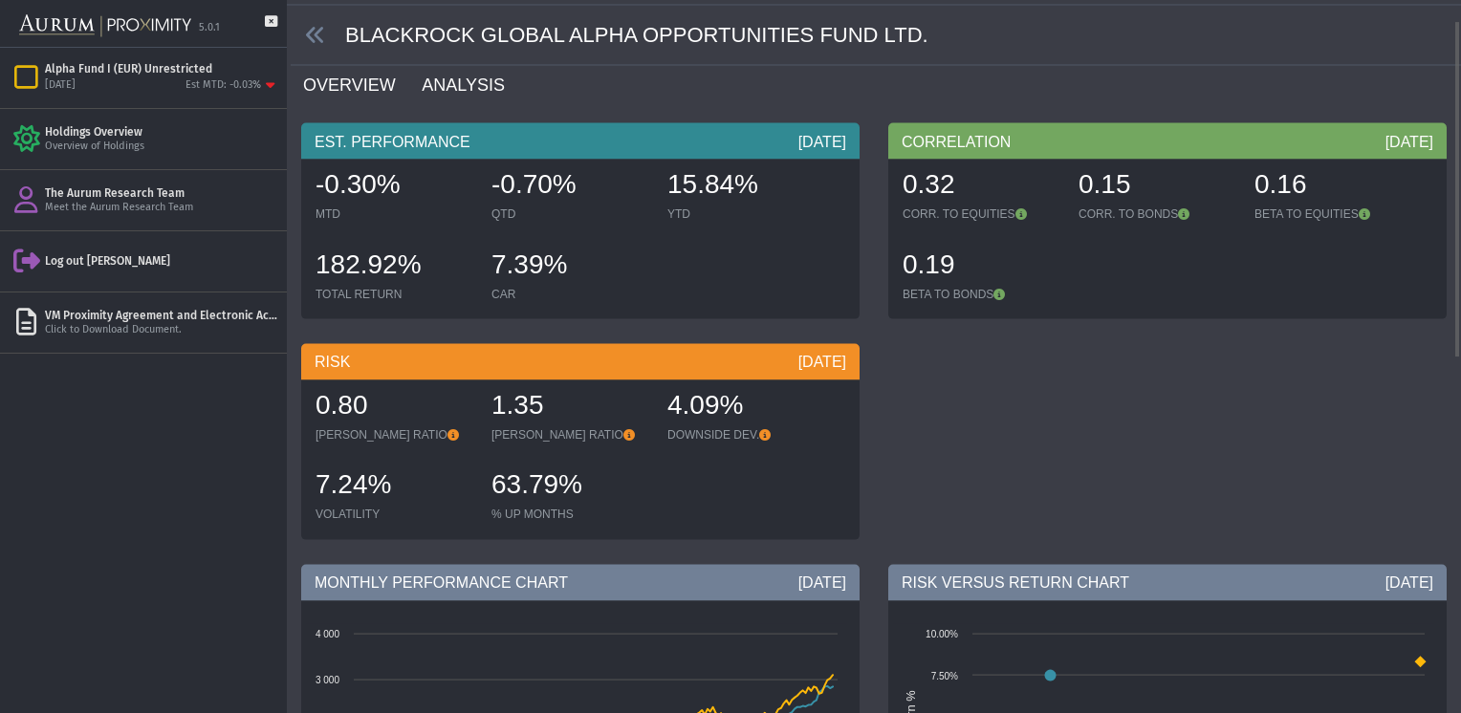
click at [446, 92] on link "ANALYSIS" at bounding box center [474, 85] width 109 height 38
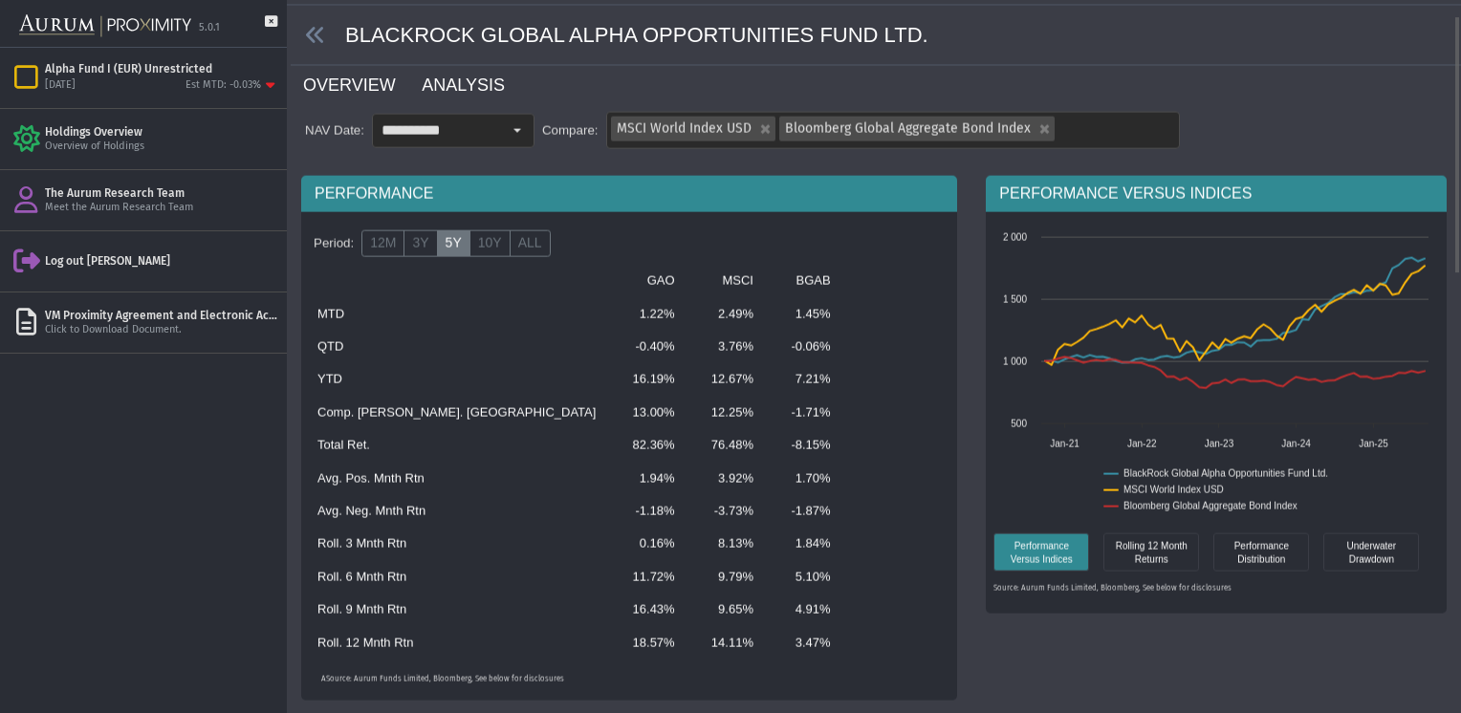
click at [354, 88] on link "OVERVIEW" at bounding box center [360, 85] width 119 height 38
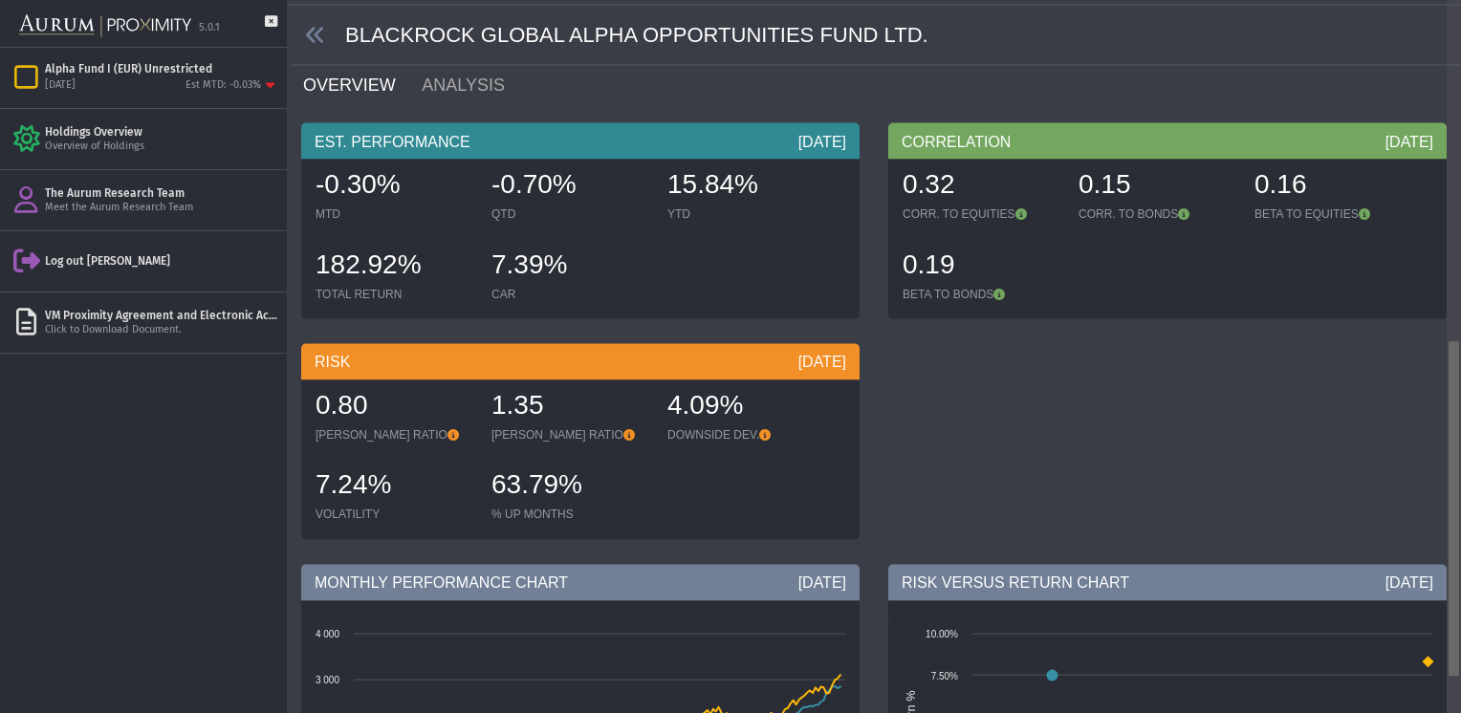
scroll to position [714, 0]
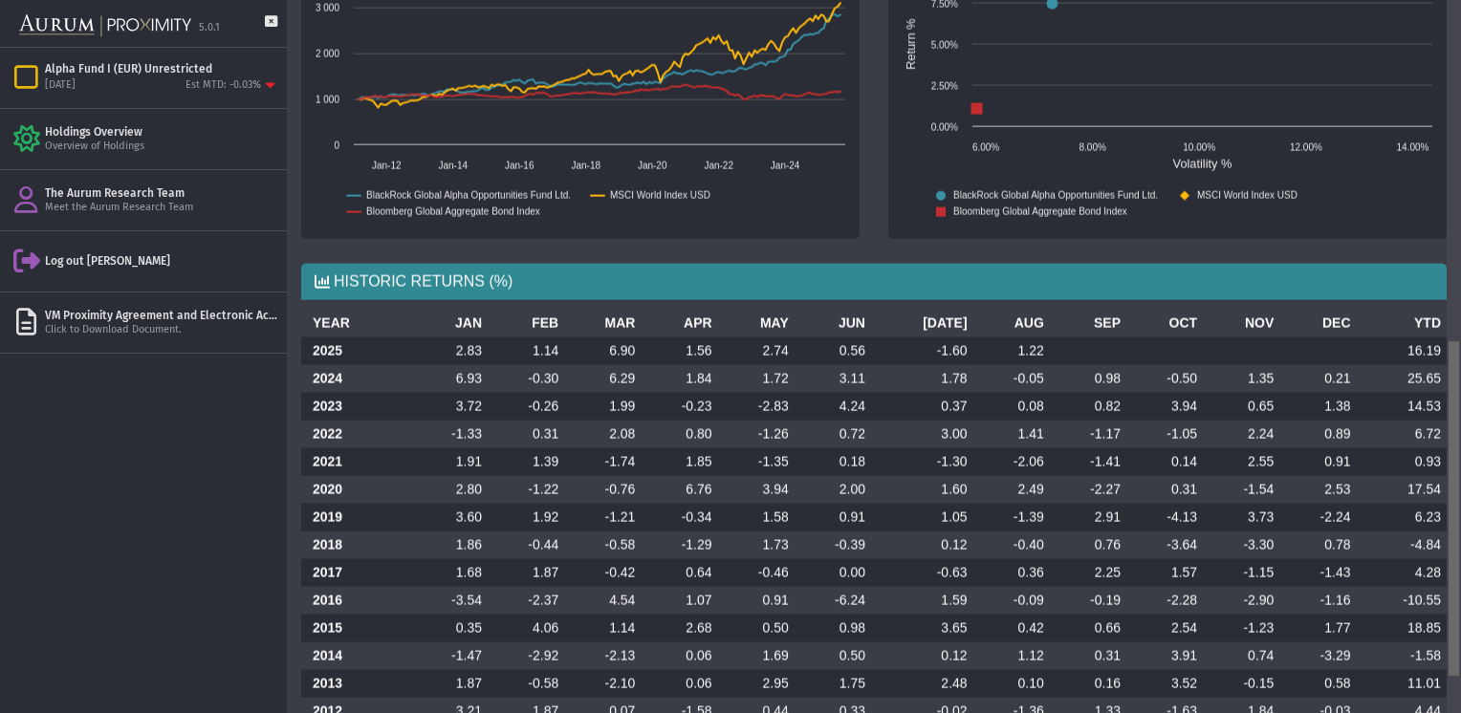
click at [1446, 509] on div at bounding box center [1453, 356] width 14 height 713
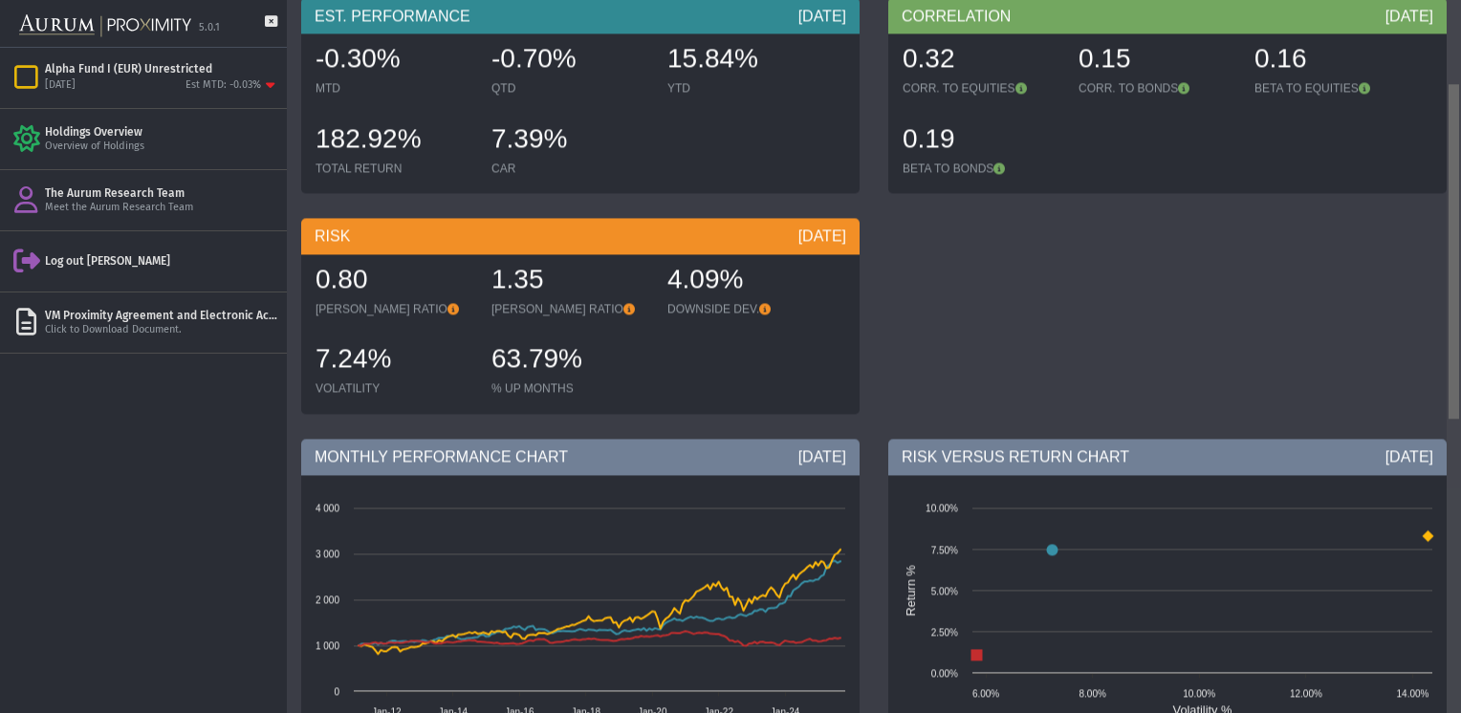
drag, startPoint x: 1453, startPoint y: 576, endPoint x: 1464, endPoint y: 289, distance: 287.0
click at [1460, 289] on html "5.0.1 Pull down to refresh... Release to refresh... Refreshing... Alpha Fund I …" at bounding box center [730, 356] width 1461 height 713
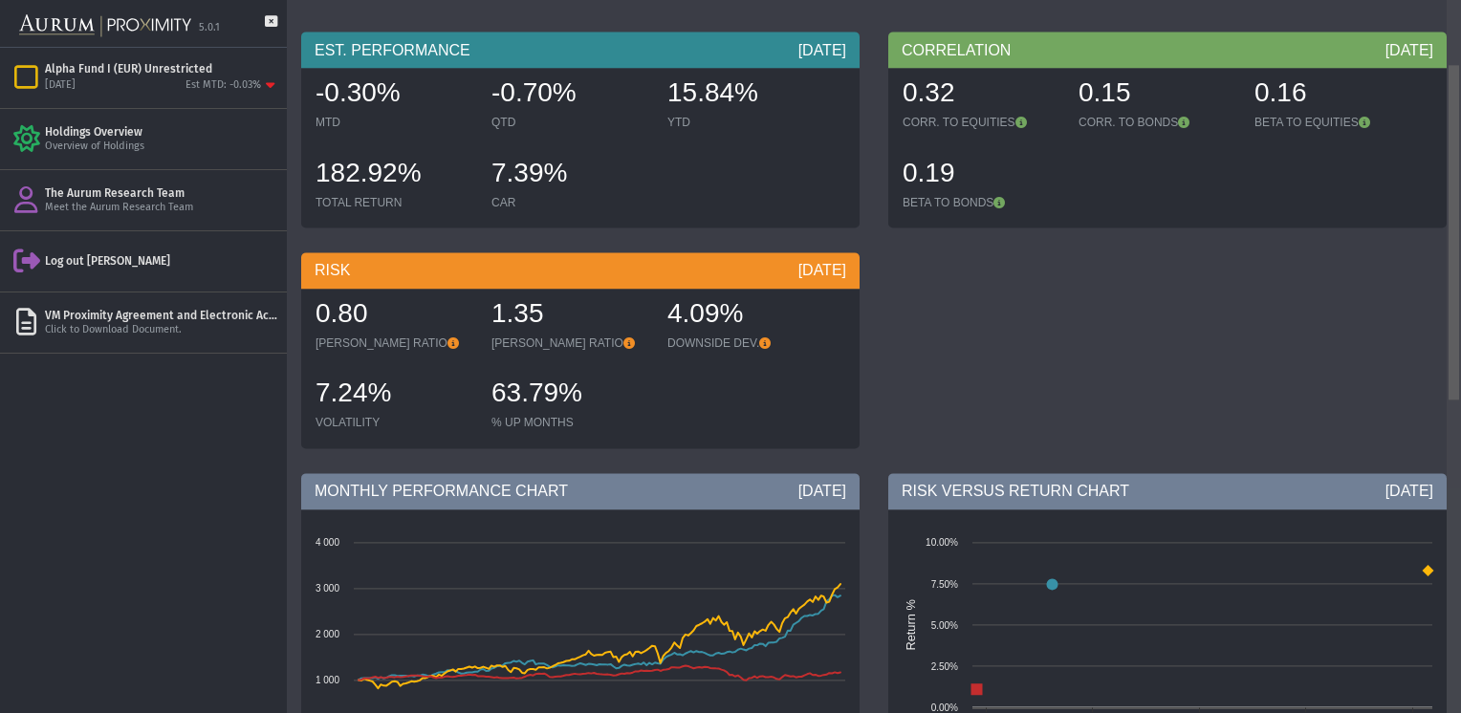
scroll to position [0, 0]
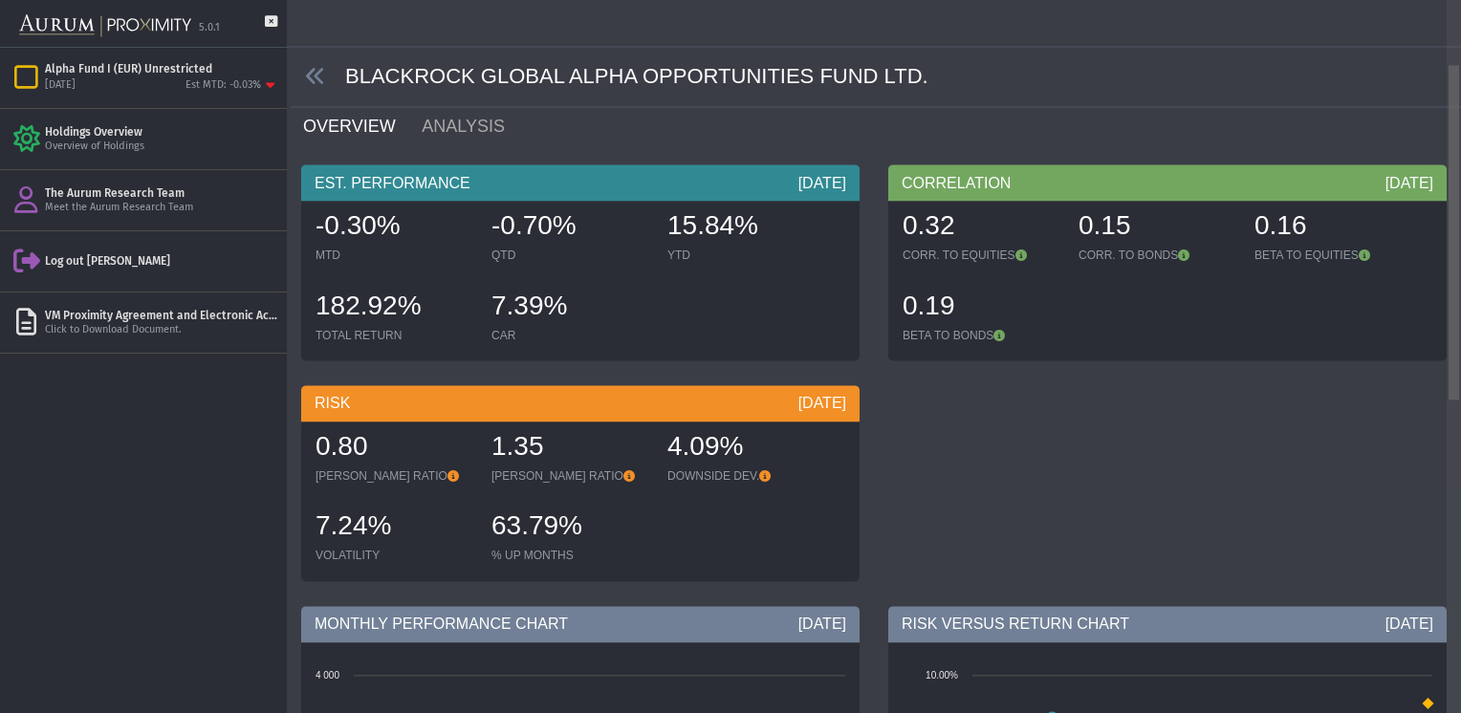
click at [1450, 9] on div "Pull down to refresh... Release to refresh... Refreshing... BLACKROCK GLOBAL AL…" at bounding box center [874, 356] width 1174 height 713
click at [466, 123] on link "ANALYSIS" at bounding box center [474, 127] width 109 height 38
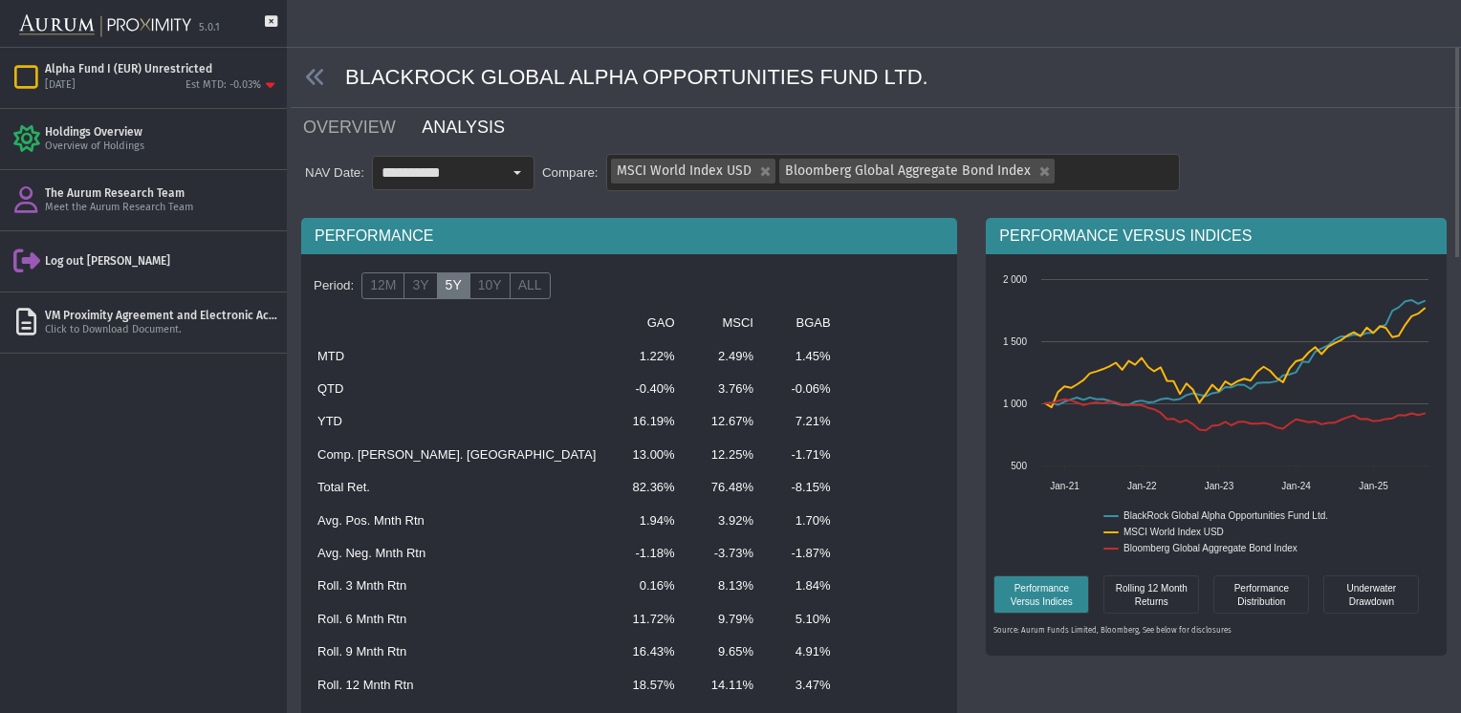
click at [1143, 683] on div "**********" at bounding box center [1215, 485] width 489 height 534
click at [318, 81] on icon at bounding box center [315, 77] width 21 height 21
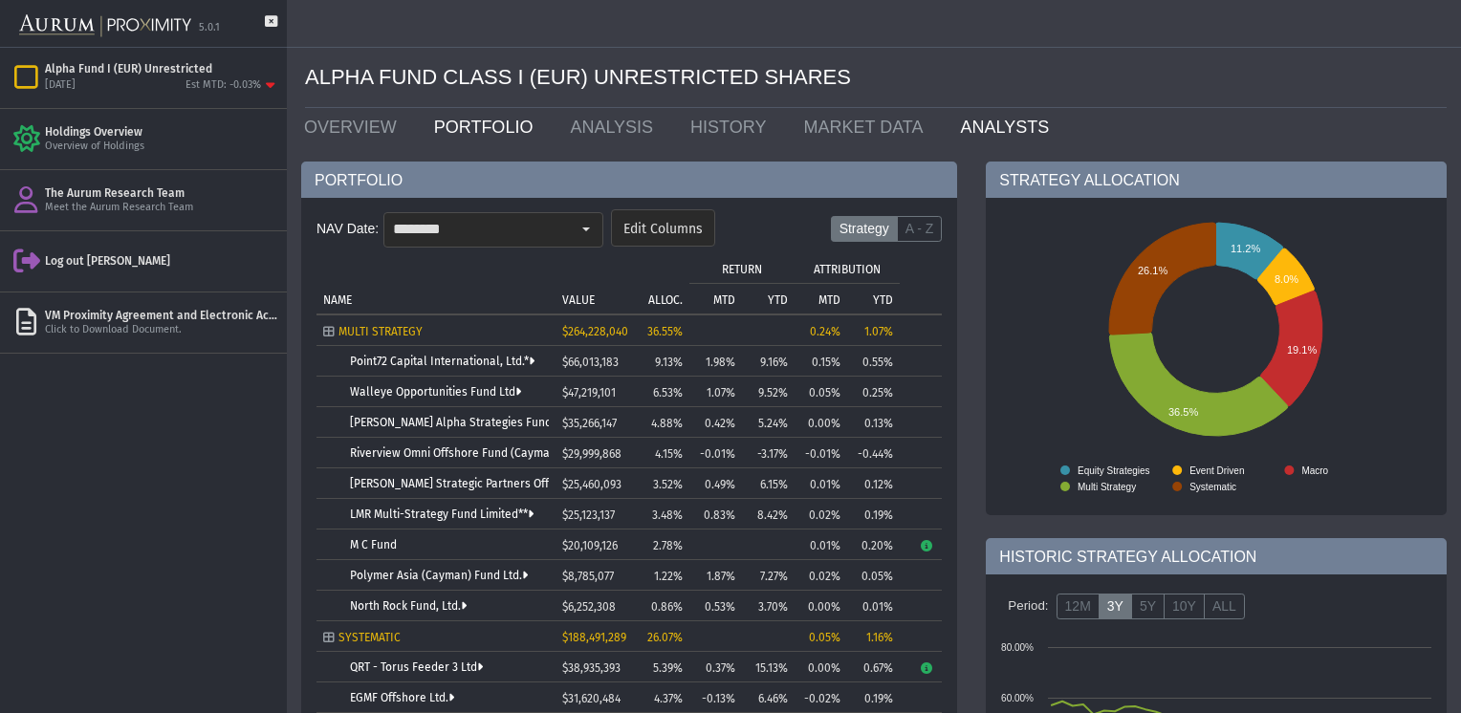
click at [960, 129] on link "ANALYSTS" at bounding box center [1008, 127] width 126 height 38
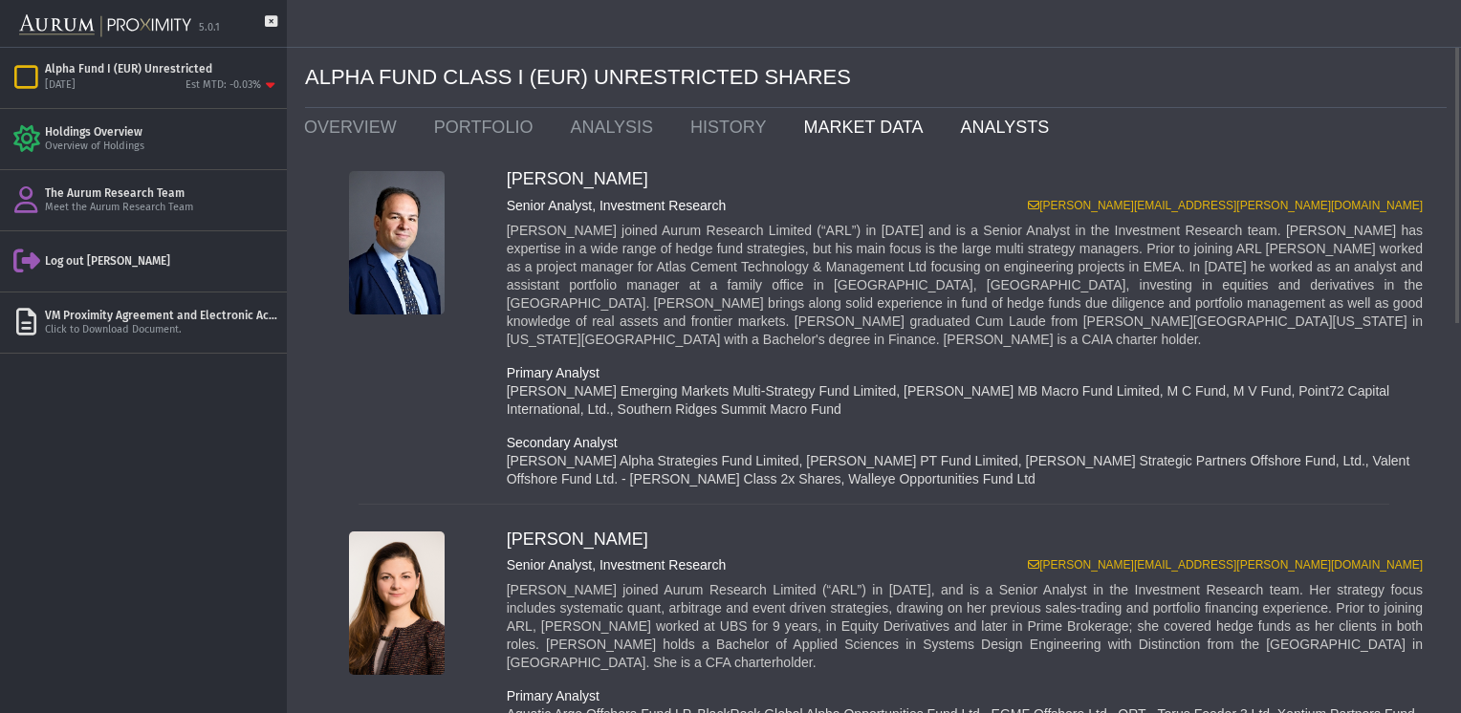
click at [832, 128] on link "MARKET DATA" at bounding box center [867, 127] width 157 height 38
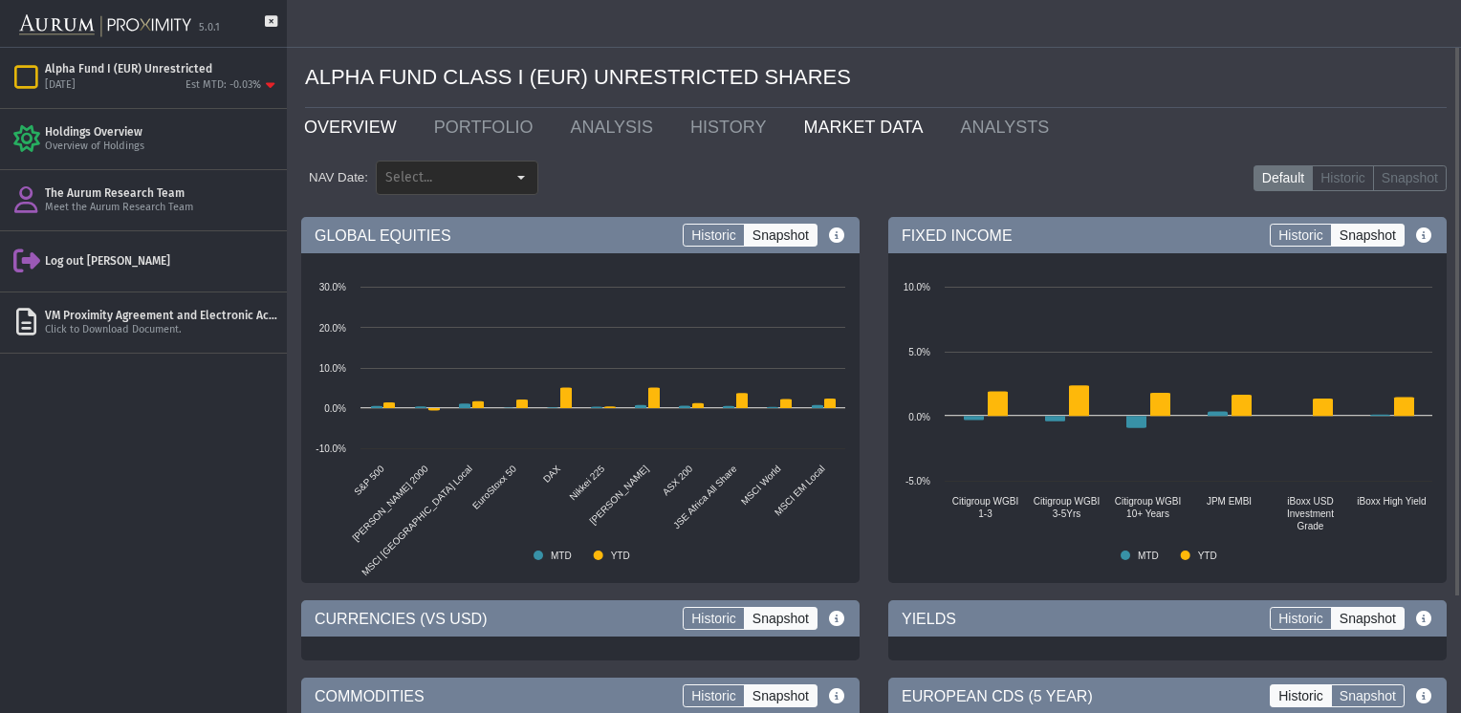
click at [348, 139] on link "OVERVIEW" at bounding box center [355, 127] width 130 height 38
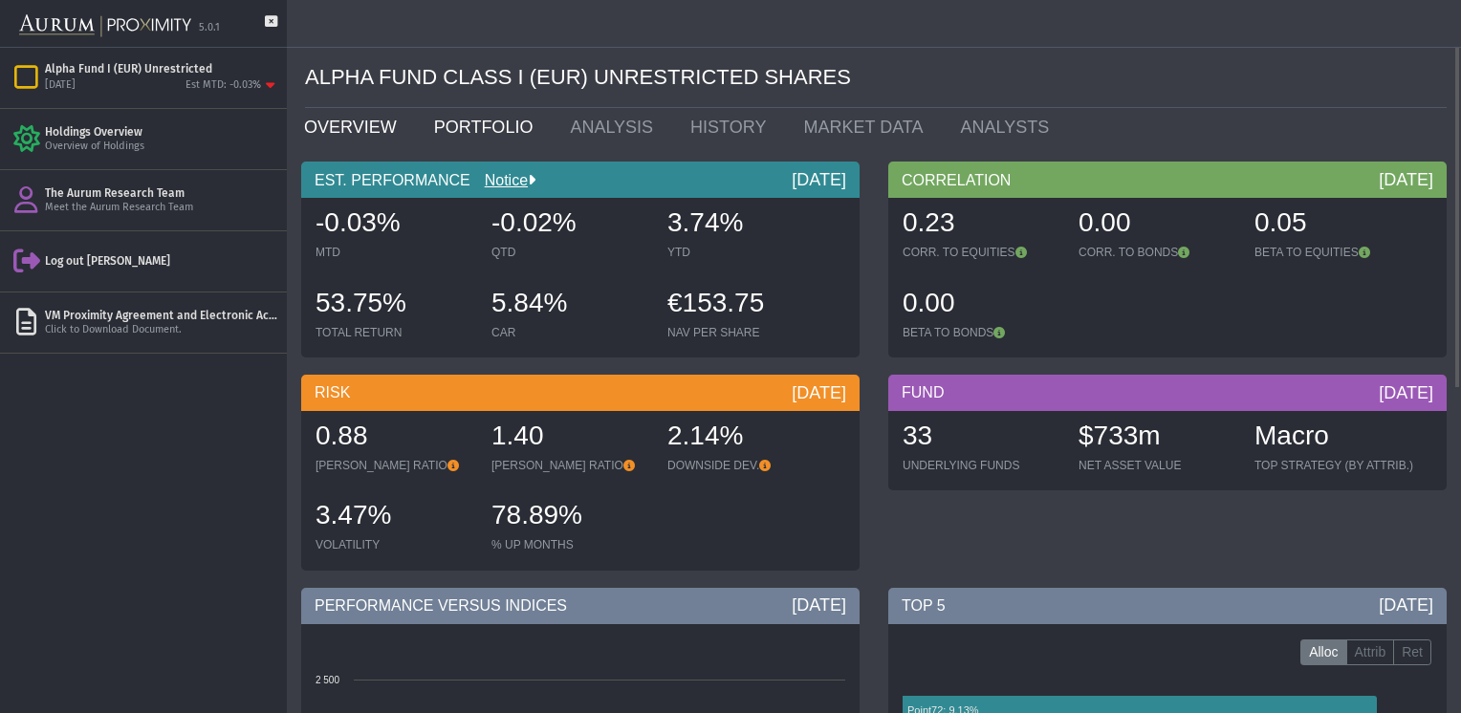
click at [493, 128] on link "PORTFOLIO" at bounding box center [488, 127] width 137 height 38
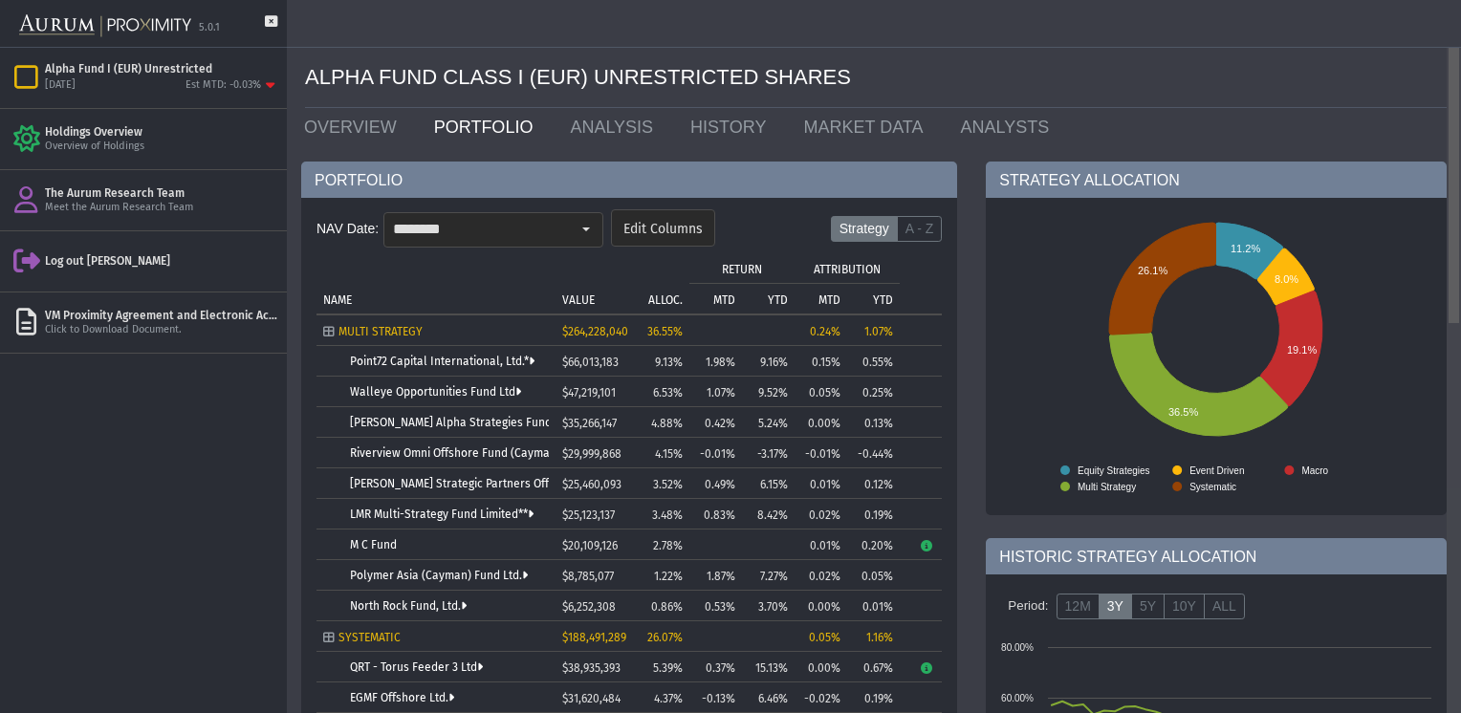
click at [1453, 460] on div at bounding box center [1453, 356] width 14 height 713
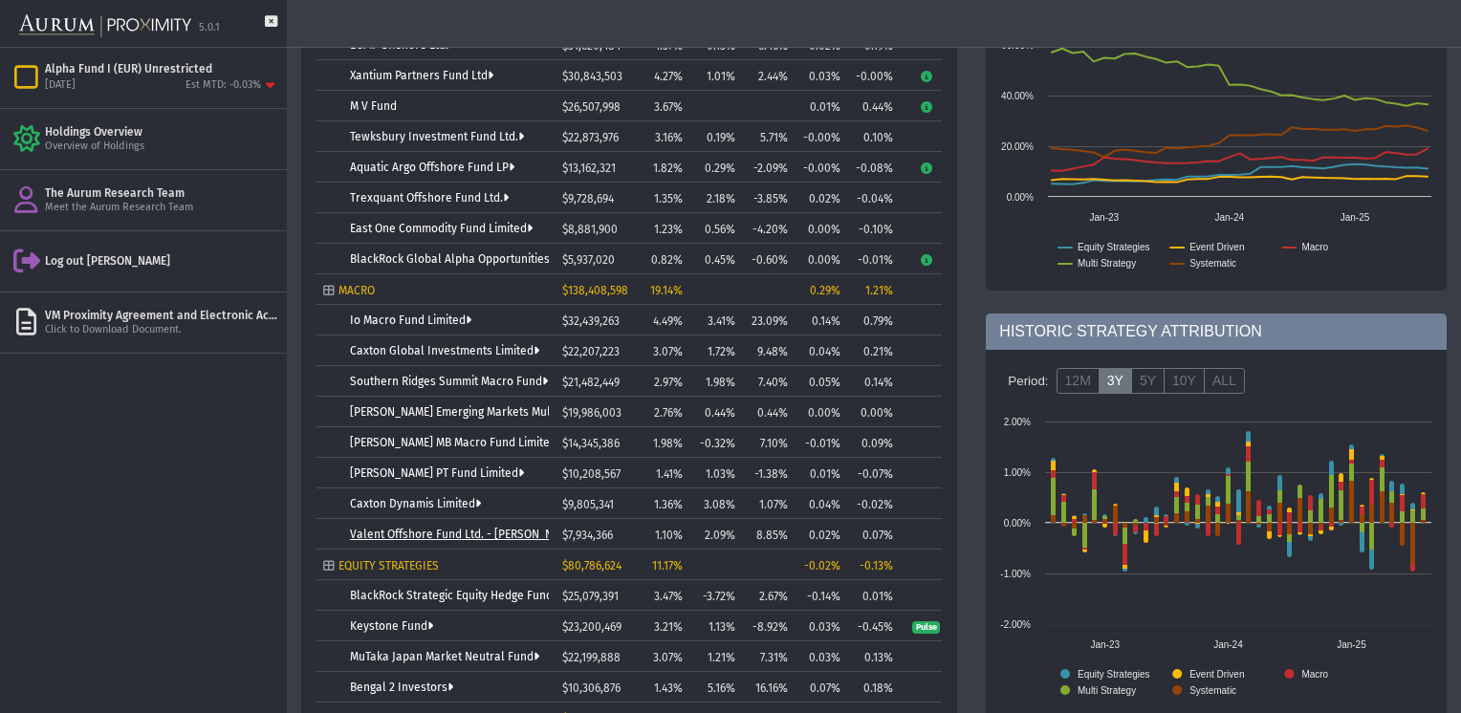
click at [460, 536] on link "Valent Offshore Fund Ltd. - [PERSON_NAME] Class 2x Shares" at bounding box center [509, 534] width 319 height 13
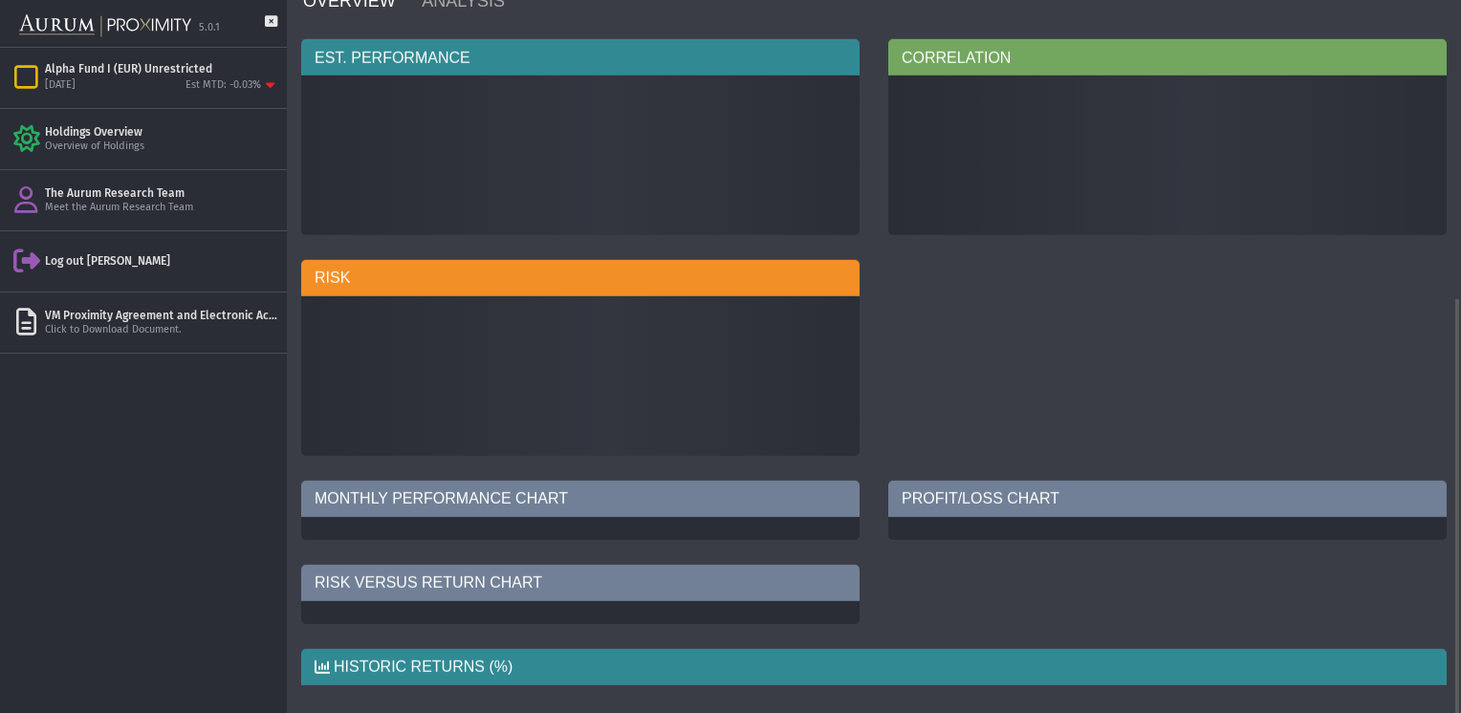
scroll to position [42, 0]
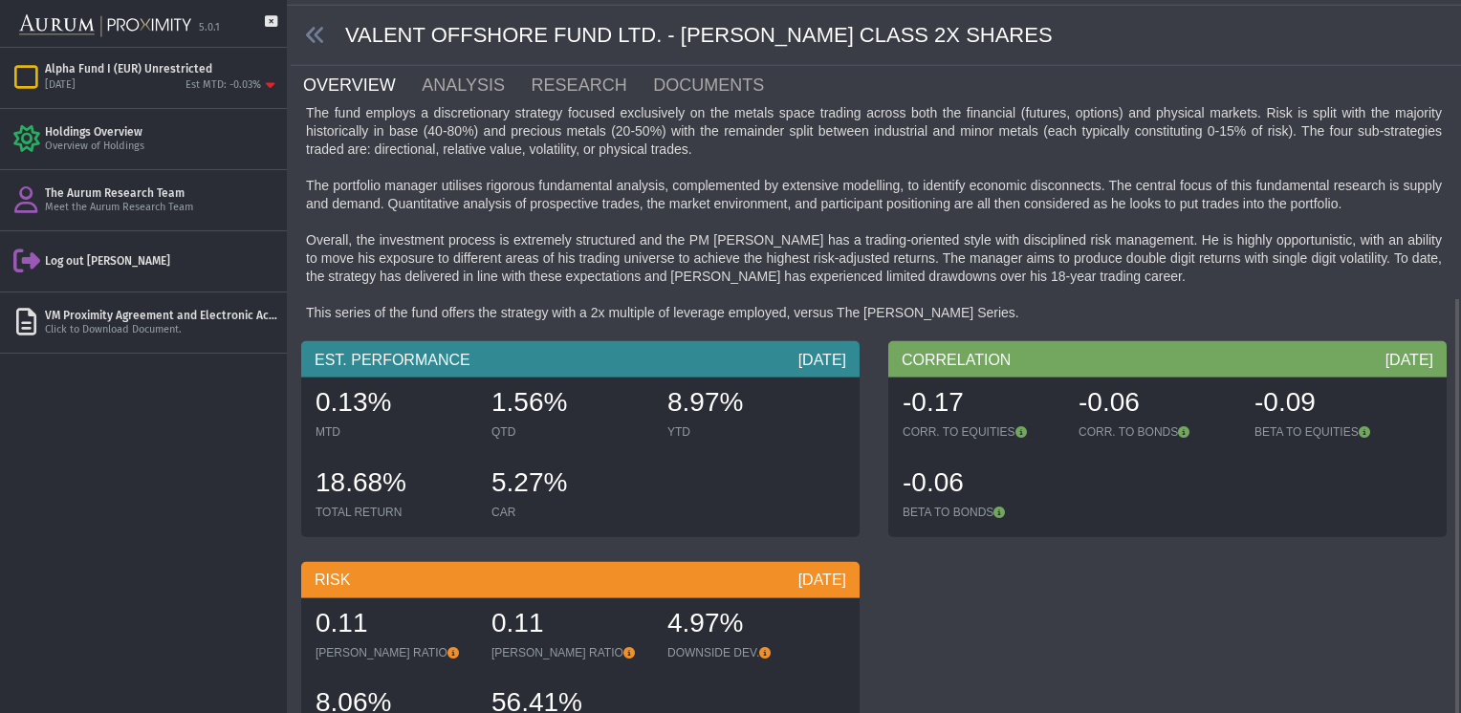
click at [506, 426] on div "QTD" at bounding box center [569, 431] width 157 height 15
click at [444, 90] on link "ANALYSIS" at bounding box center [474, 85] width 109 height 38
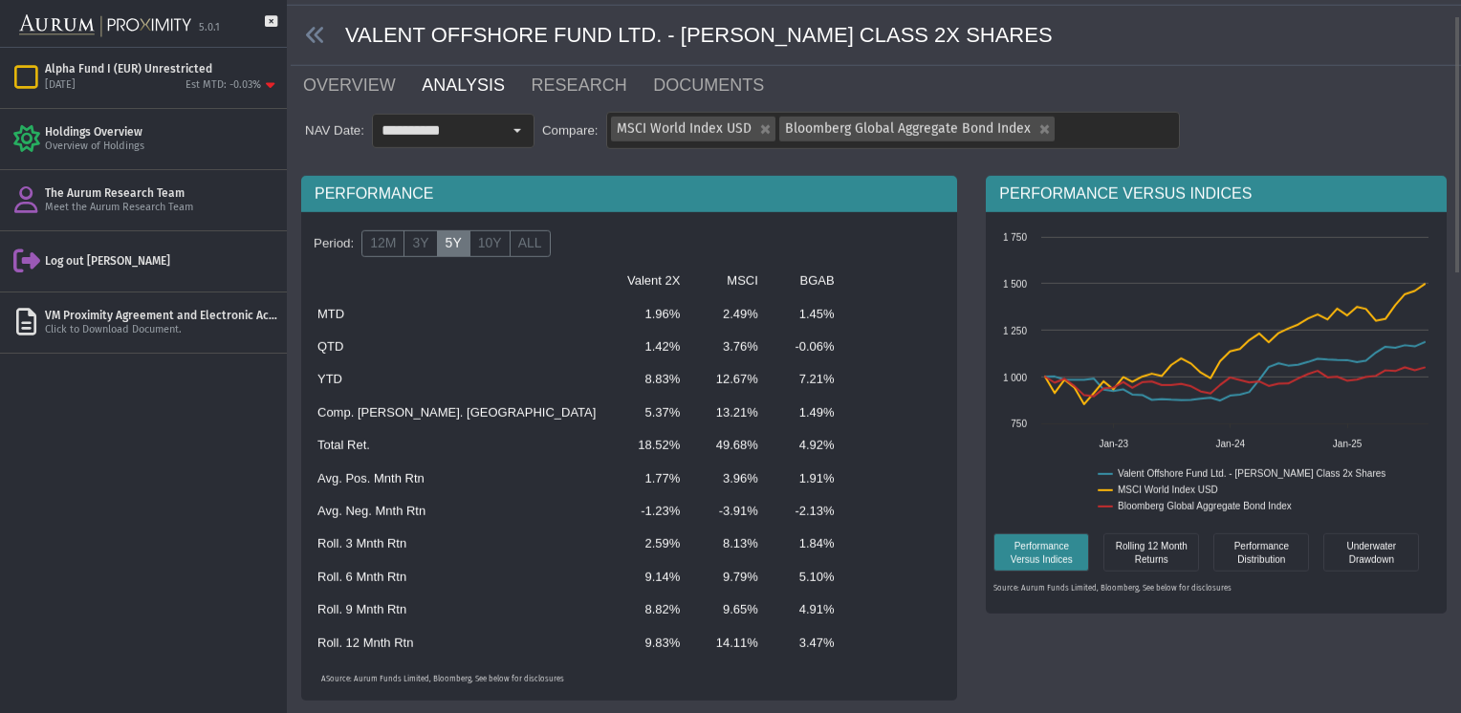
click at [324, 315] on td "MTD" at bounding box center [456, 313] width 301 height 33
click at [342, 482] on td "Avg. Pos. Mnth Rtn" at bounding box center [456, 478] width 301 height 33
click at [382, 247] on label "12M" at bounding box center [382, 243] width 43 height 27
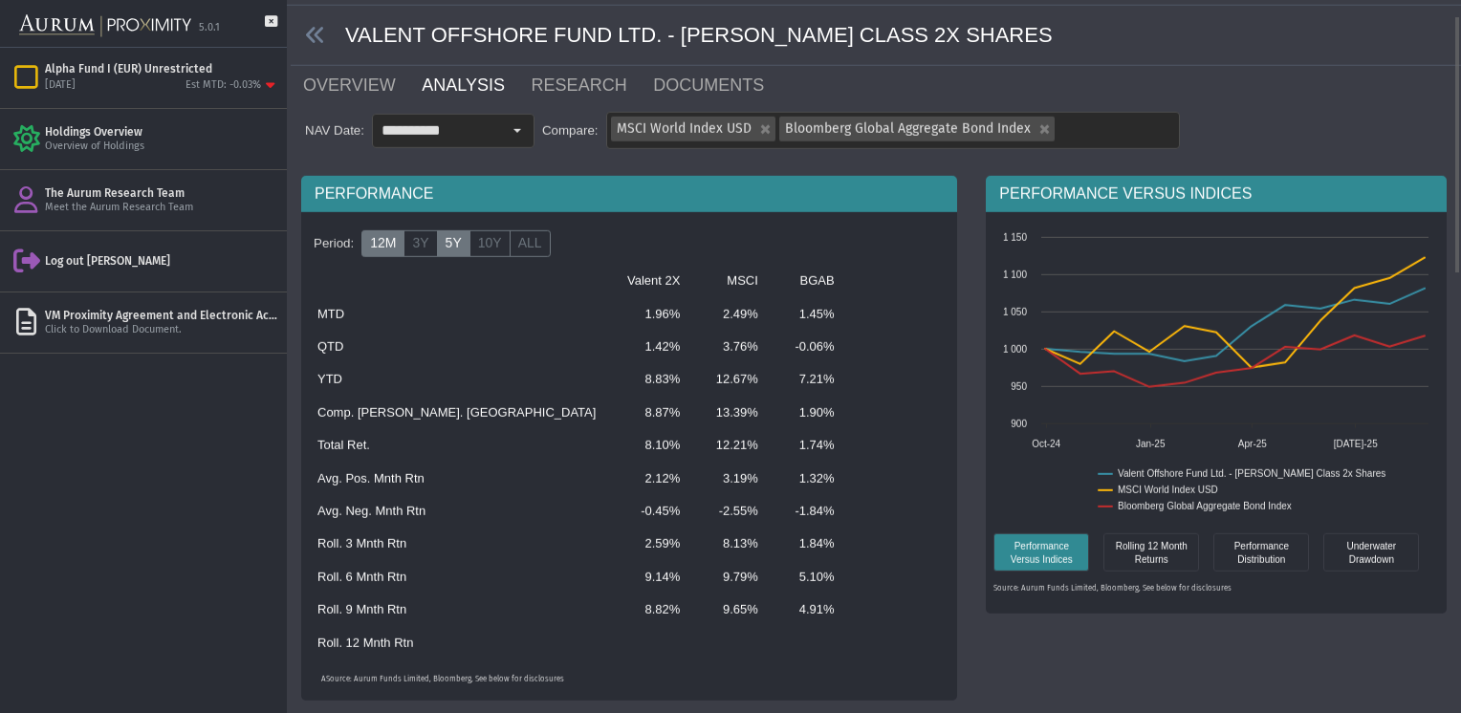
click at [445, 242] on label "5Y" at bounding box center [453, 243] width 33 height 27
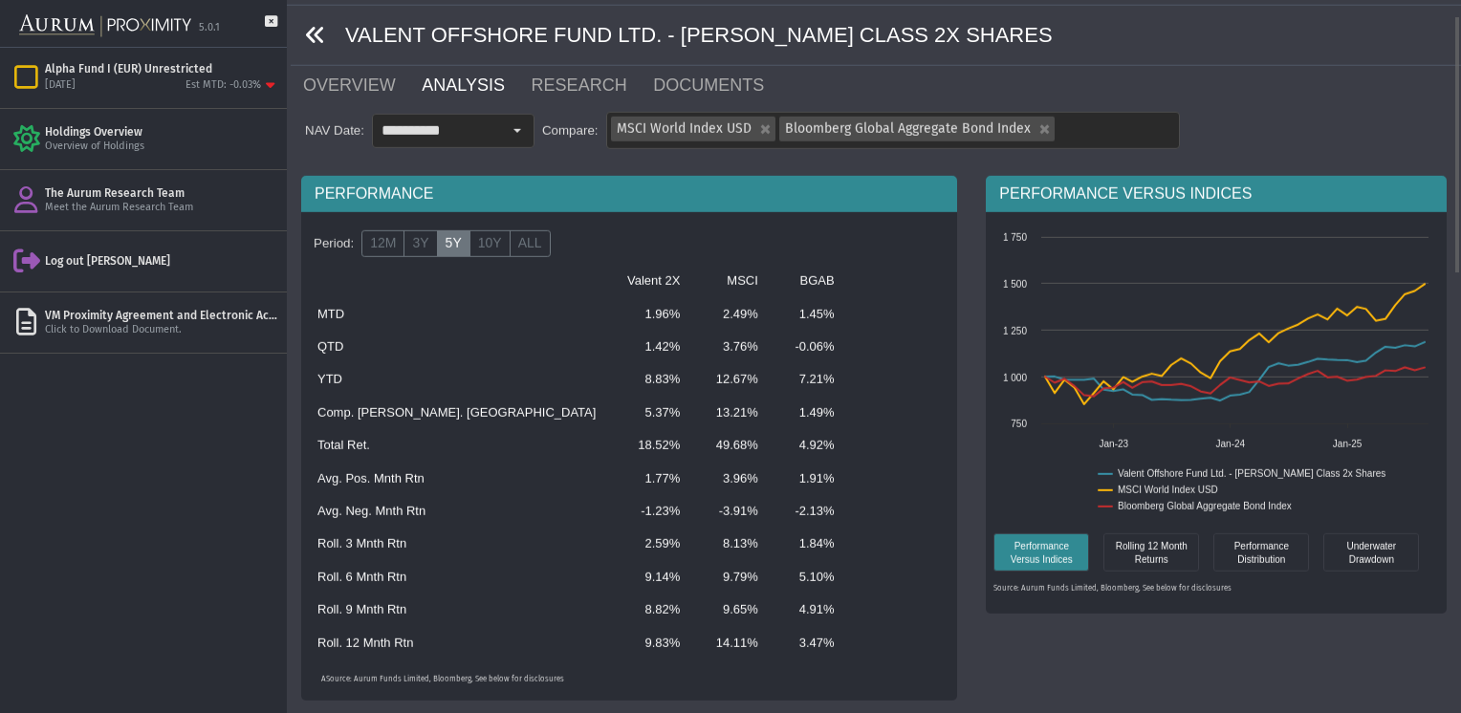
click at [314, 40] on icon at bounding box center [315, 34] width 21 height 21
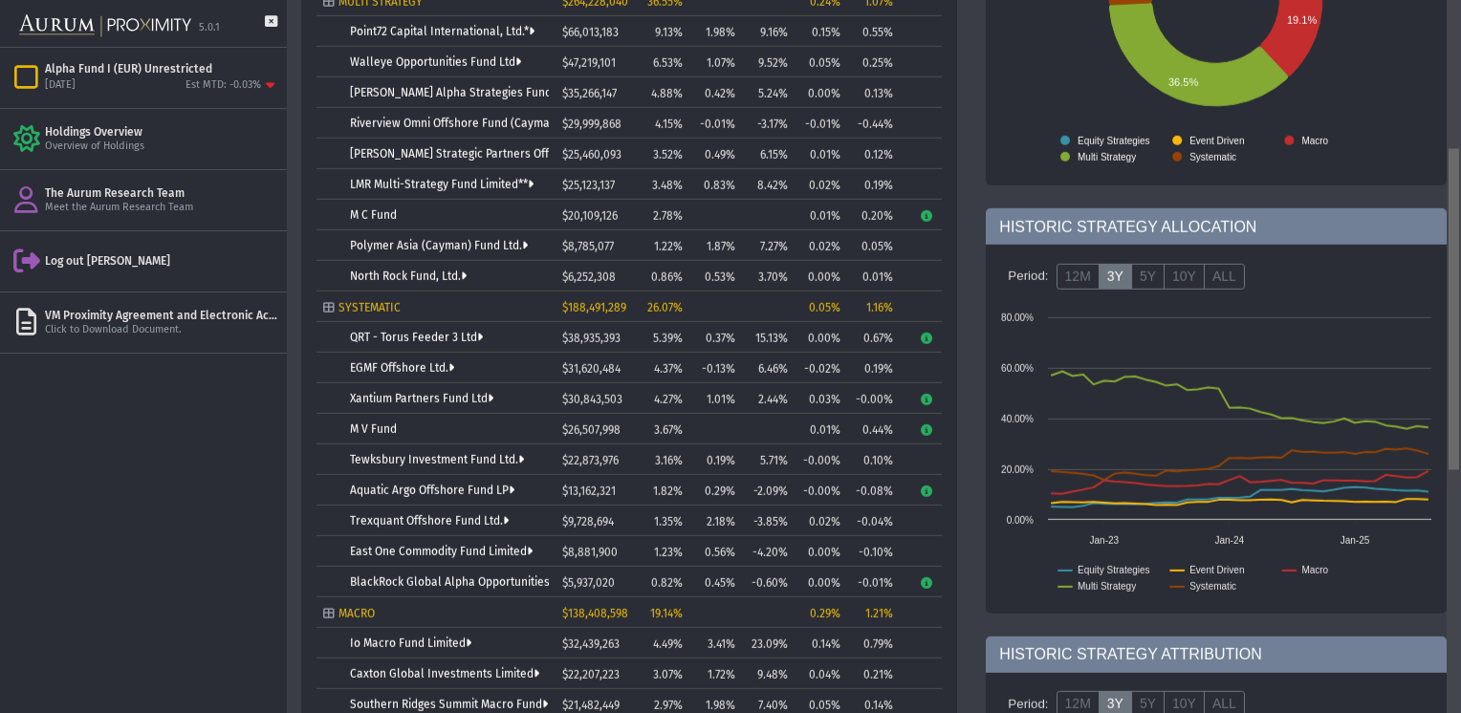
scroll to position [332, 0]
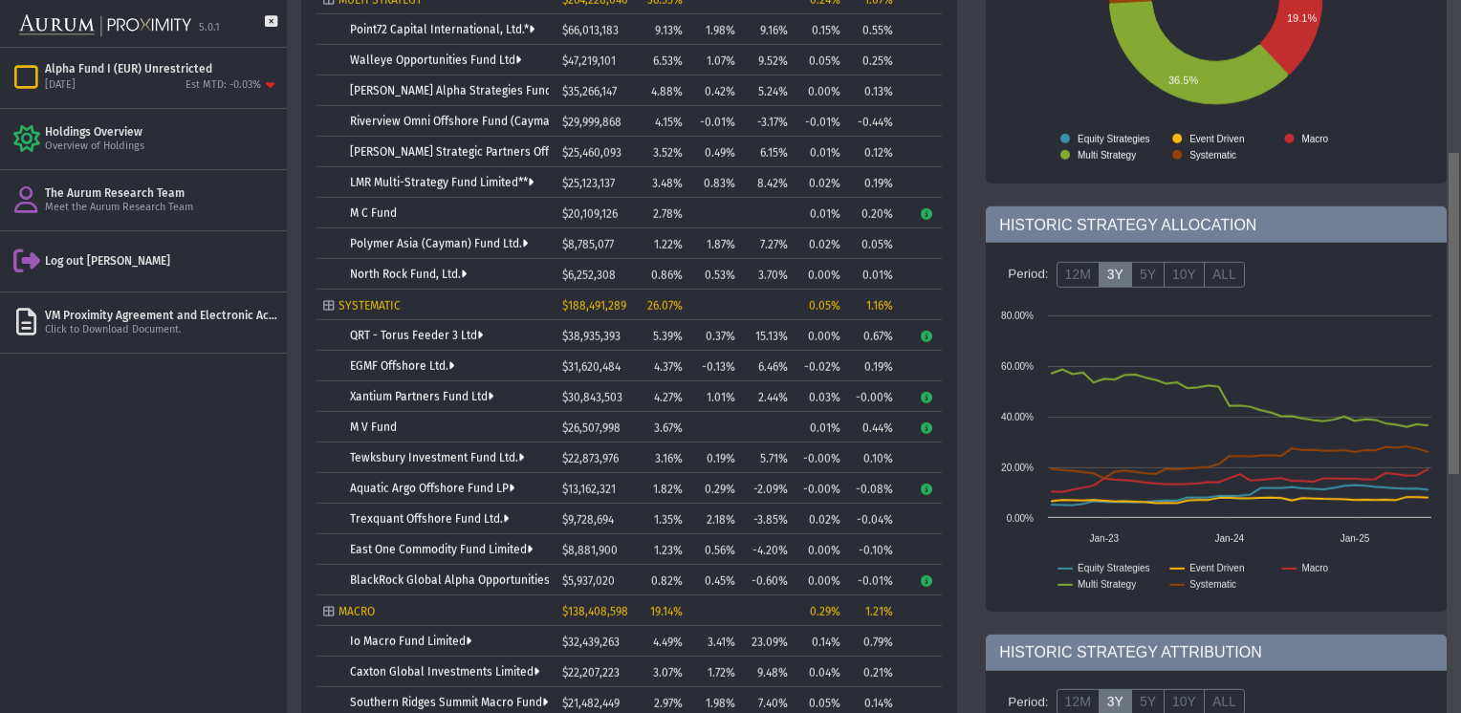
drag, startPoint x: 1449, startPoint y: 195, endPoint x: 1464, endPoint y: 357, distance: 162.2
click at [1460, 357] on html "5.0.1 Pull down to refresh... Release to refresh... Refreshing... Alpha Fund I …" at bounding box center [730, 356] width 1461 height 713
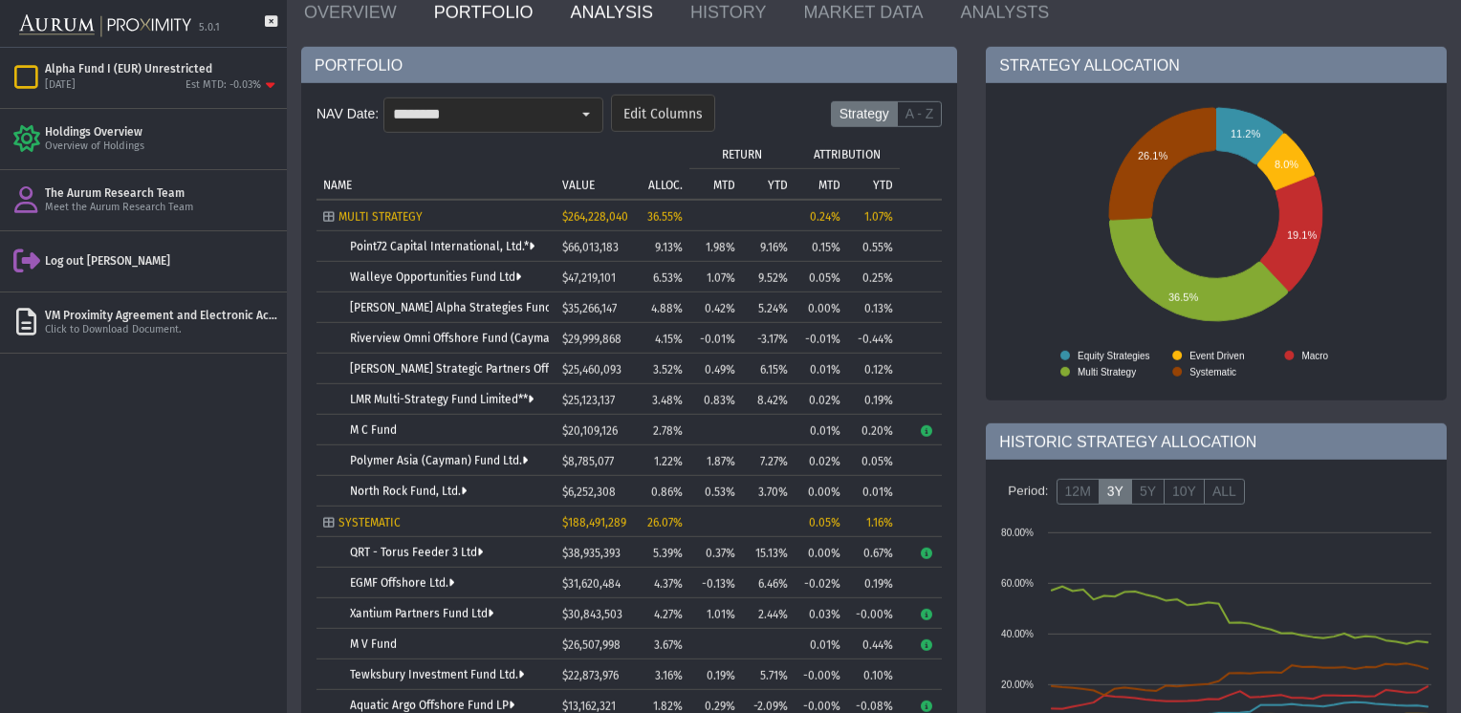
scroll to position [115, 0]
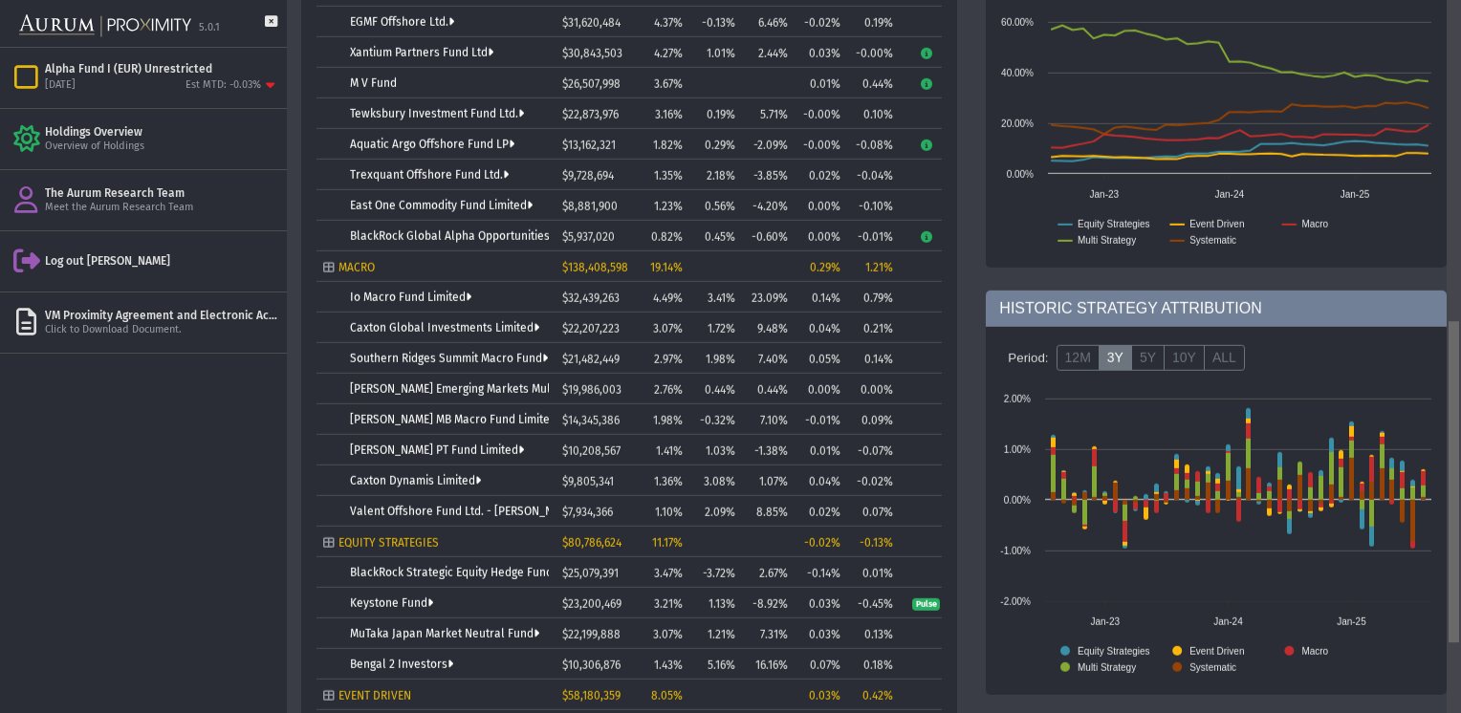
drag, startPoint x: 1456, startPoint y: 277, endPoint x: 1460, endPoint y: 556, distance: 279.2
click at [1460, 556] on html "5.0.1 Pull down to refresh... Release to refresh... Refreshing... Alpha Fund I …" at bounding box center [730, 356] width 1461 height 713
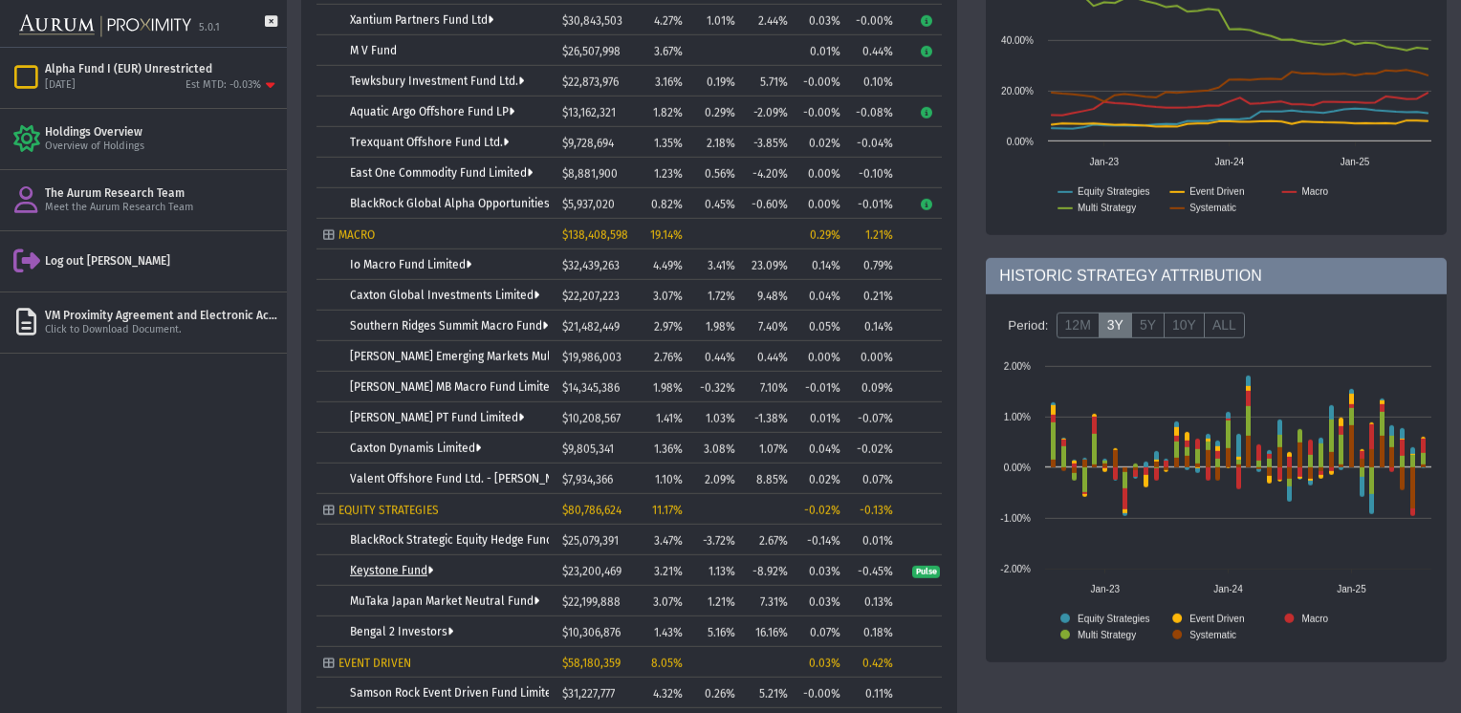
click at [369, 574] on link "Keystone Fund" at bounding box center [391, 570] width 83 height 13
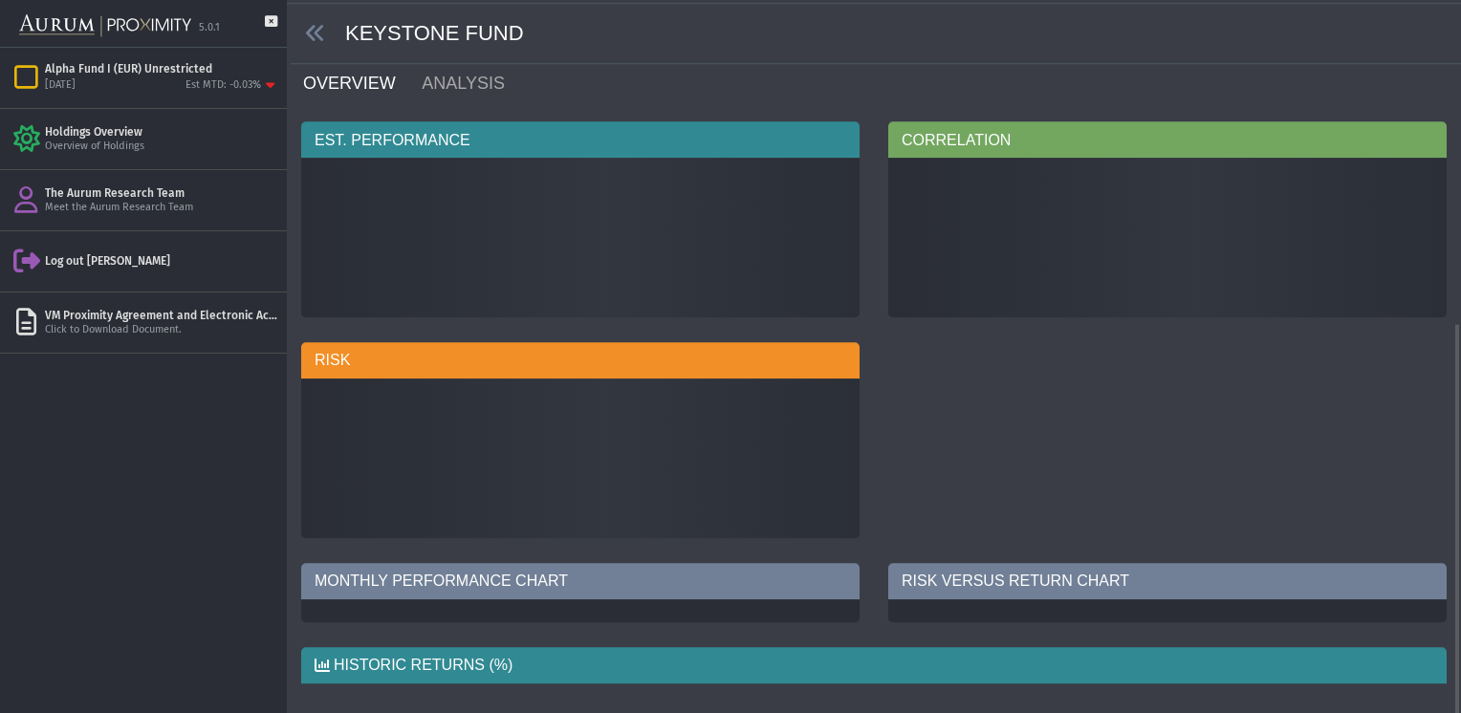
scroll to position [42, 0]
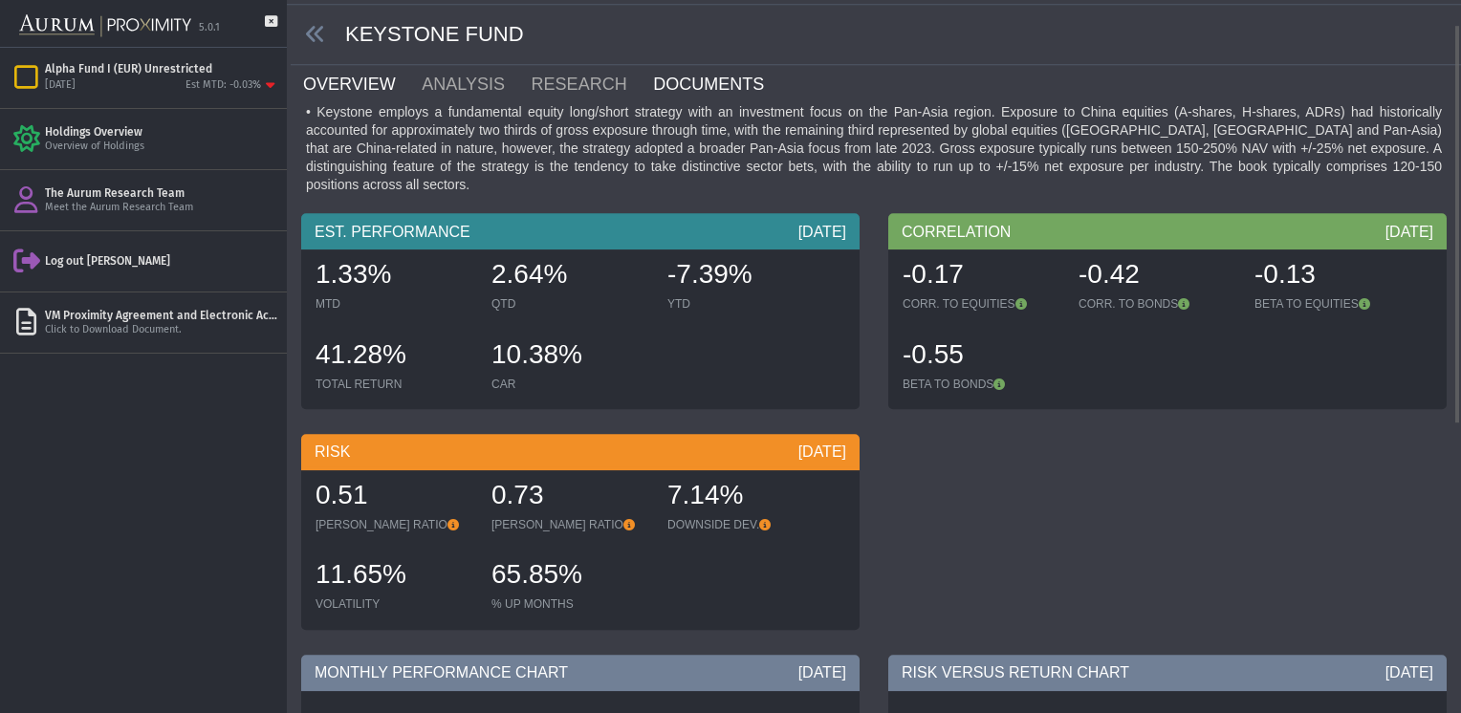
click at [667, 81] on link "DOCUMENTS" at bounding box center [720, 84] width 138 height 38
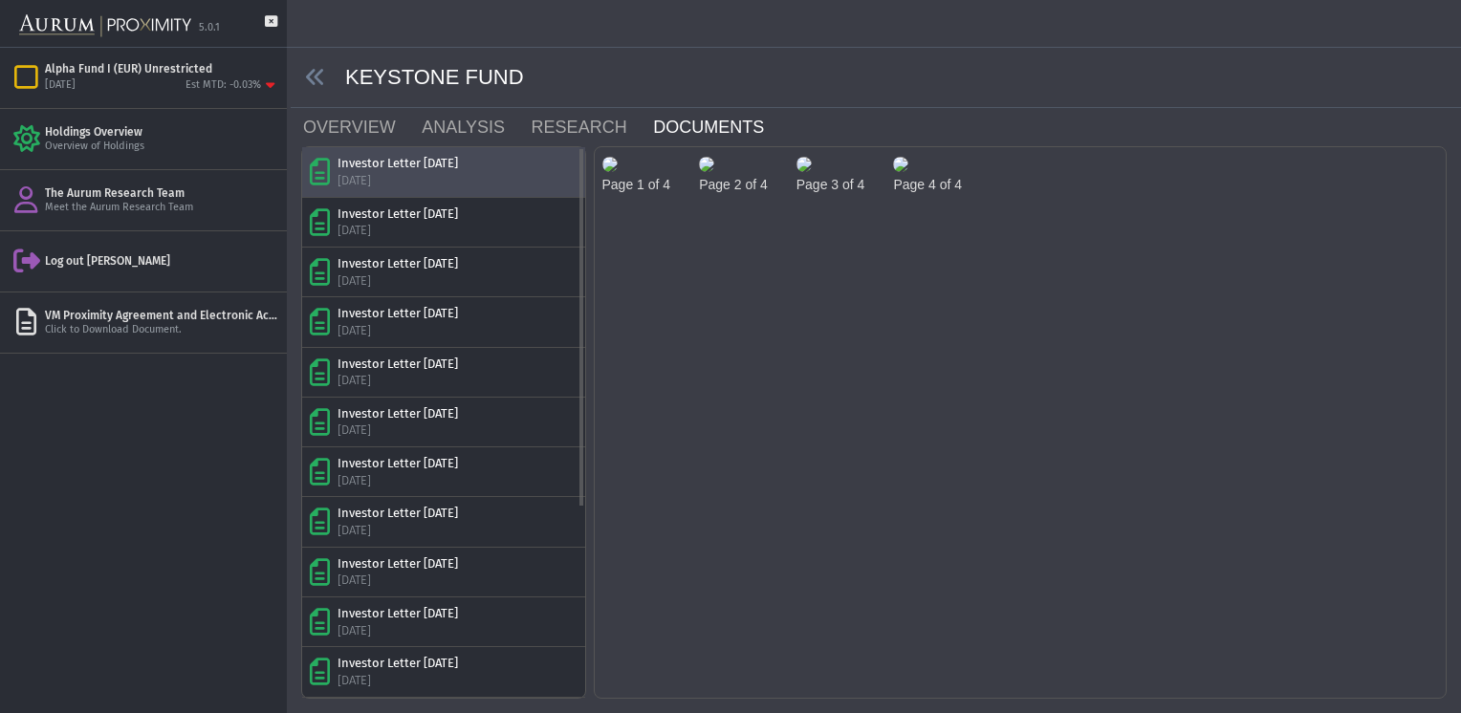
click at [436, 163] on div "Investor Letter [DATE]" at bounding box center [397, 163] width 120 height 17
click at [618, 172] on img at bounding box center [609, 164] width 15 height 15
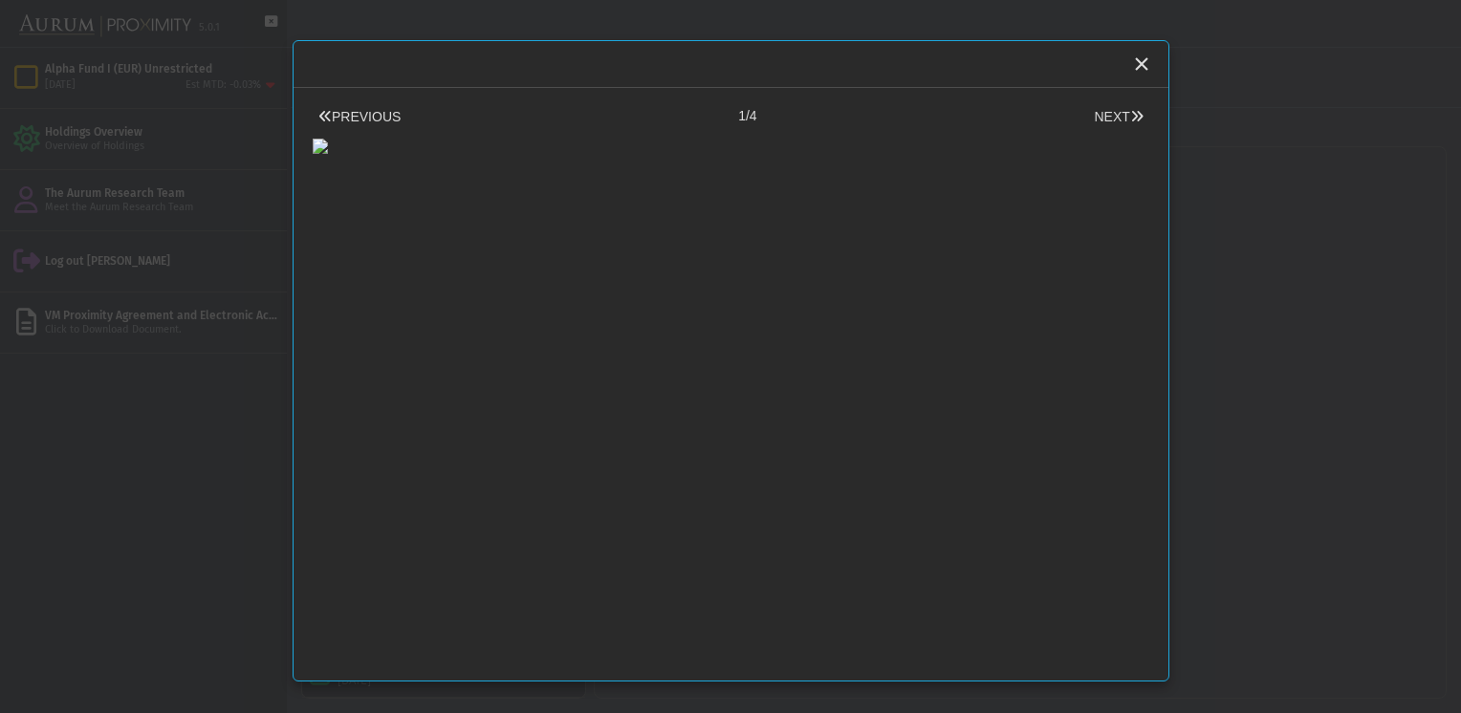
scroll to position [1, 0]
click at [1007, 154] on div at bounding box center [731, 140] width 836 height 28
click at [1098, 113] on button "NEXT" at bounding box center [1118, 116] width 60 height 20
click at [1130, 119] on icon at bounding box center [1136, 115] width 13 height 13
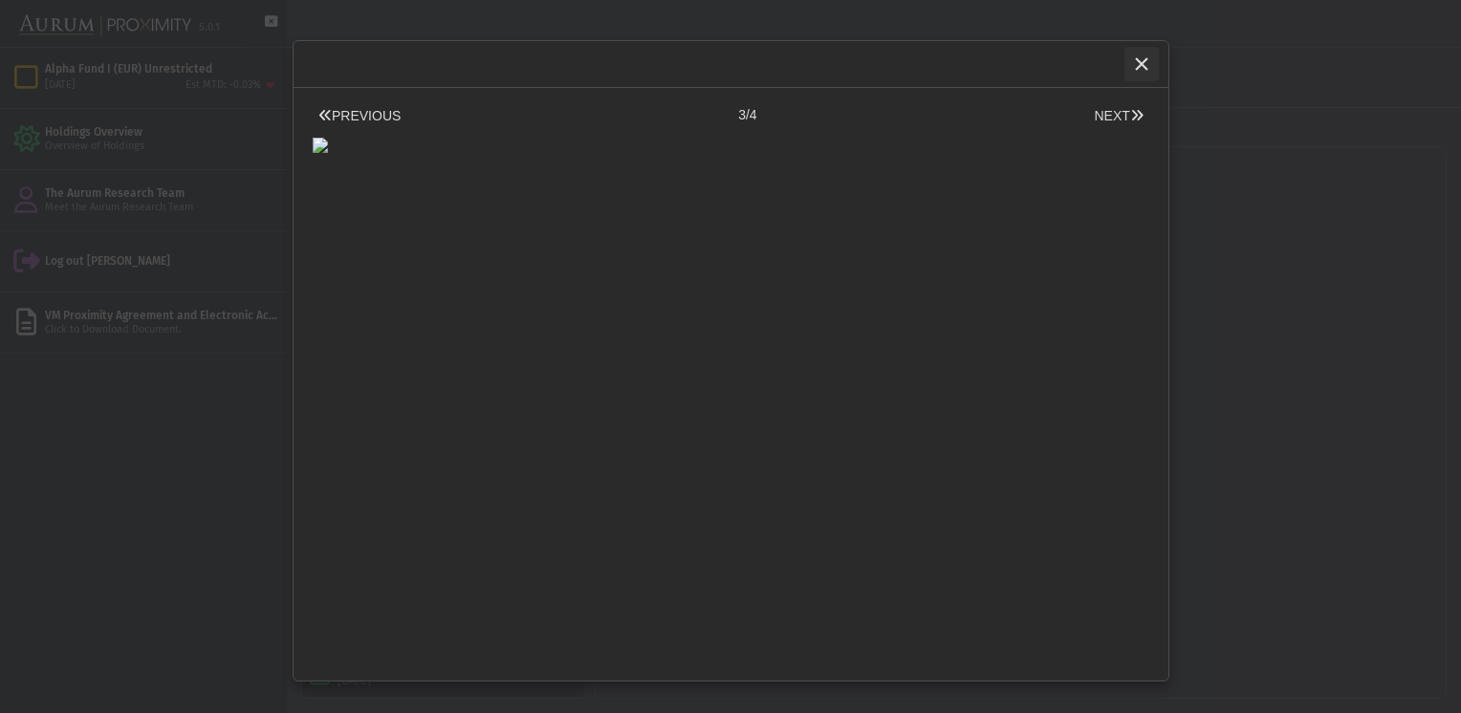
click at [1134, 64] on icon "Close" at bounding box center [1141, 63] width 17 height 17
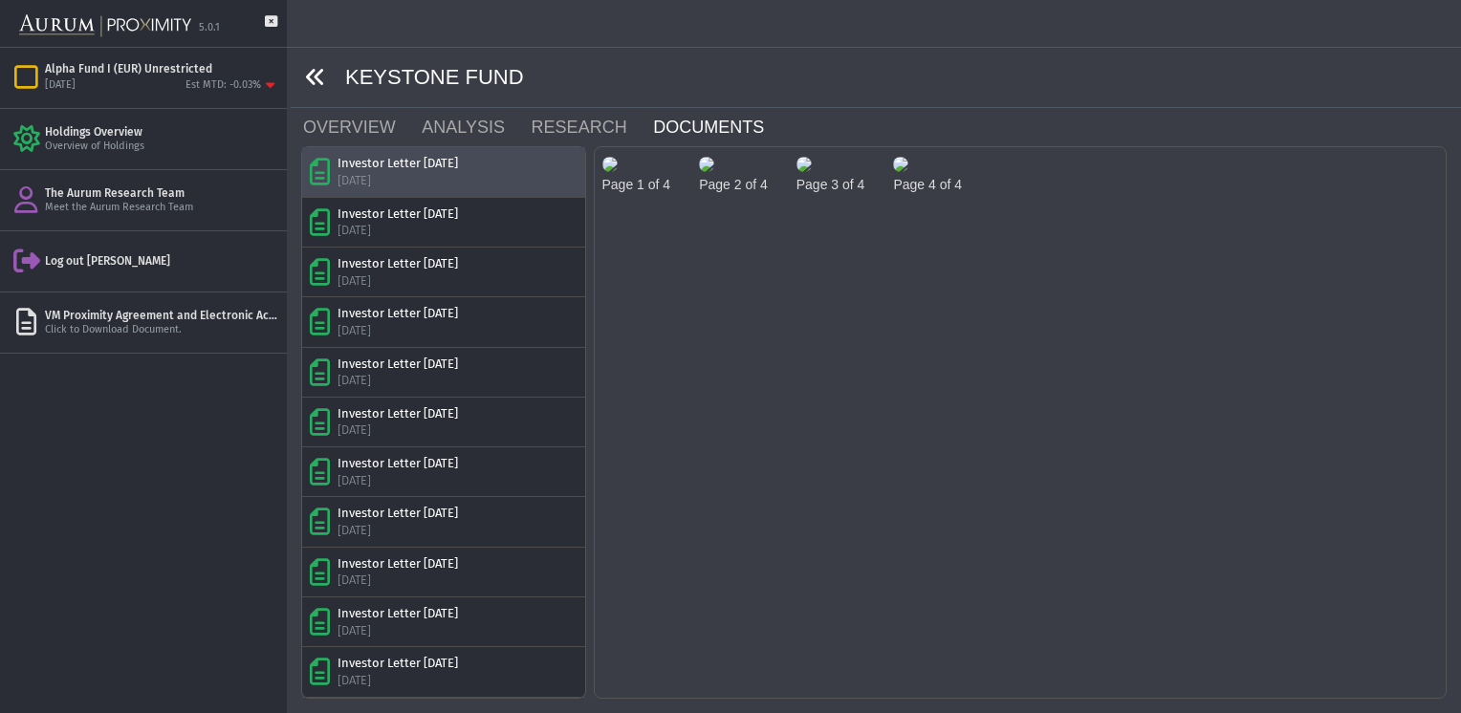
click at [313, 67] on icon at bounding box center [315, 77] width 21 height 21
